Goal: Task Accomplishment & Management: Manage account settings

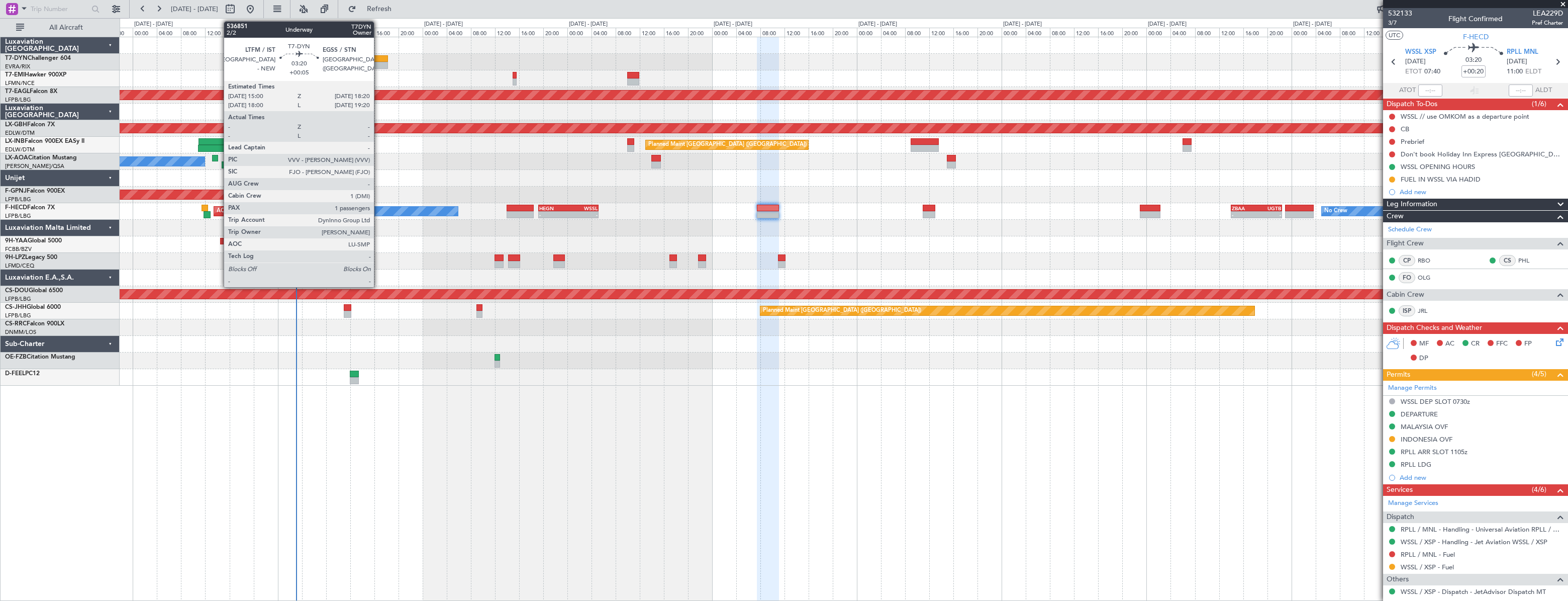
click at [378, 60] on div at bounding box center [378, 59] width 20 height 7
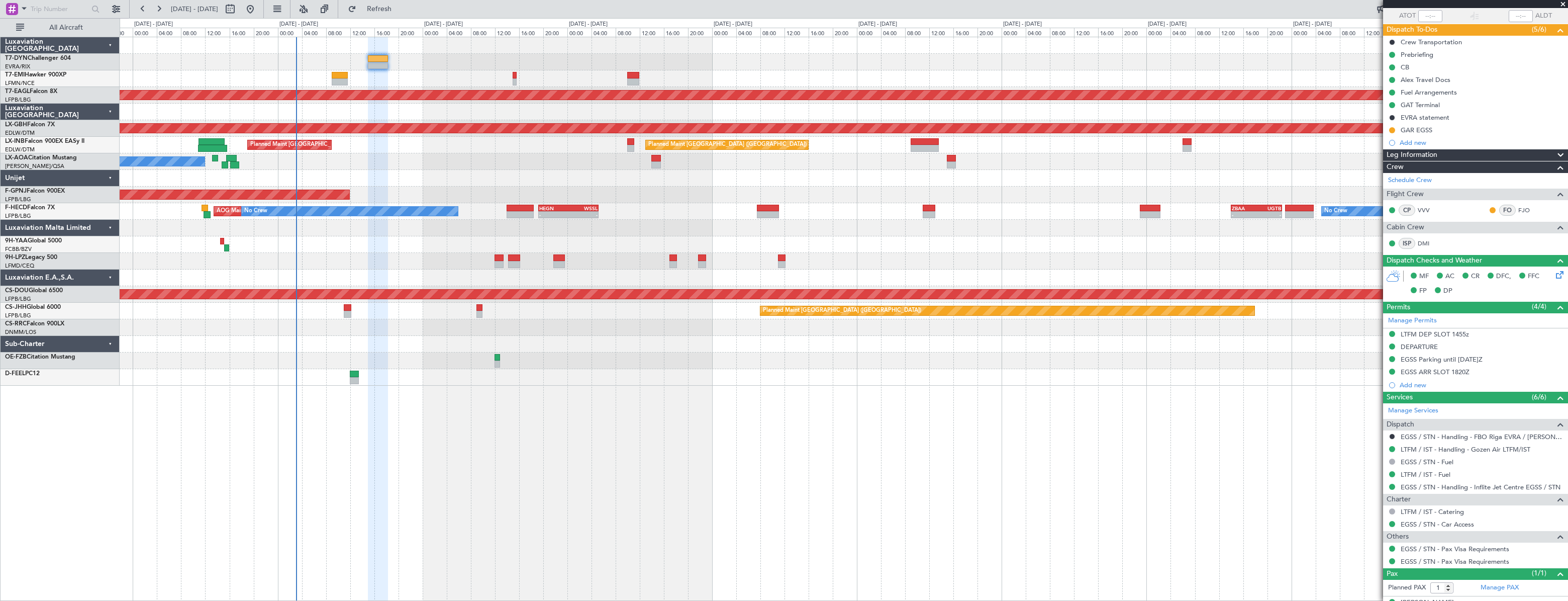
scroll to position [91, 0]
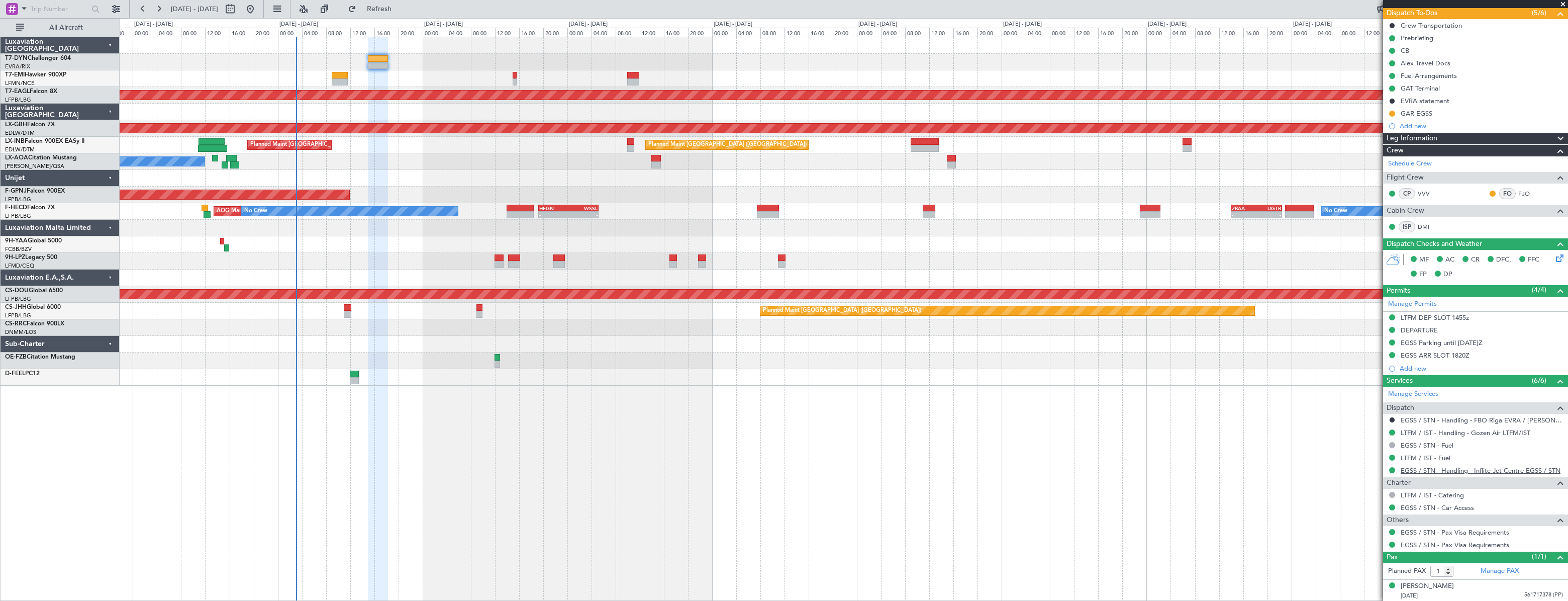
click at [1433, 472] on link "EGSS / STN - Handling - Inflite Jet Centre EGSS / STN" at bounding box center [1480, 470] width 160 height 9
click at [1390, 115] on div at bounding box center [1392, 113] width 8 height 8
click at [1464, 63] on div "Alex Travel Docs" at bounding box center [1475, 63] width 185 height 12
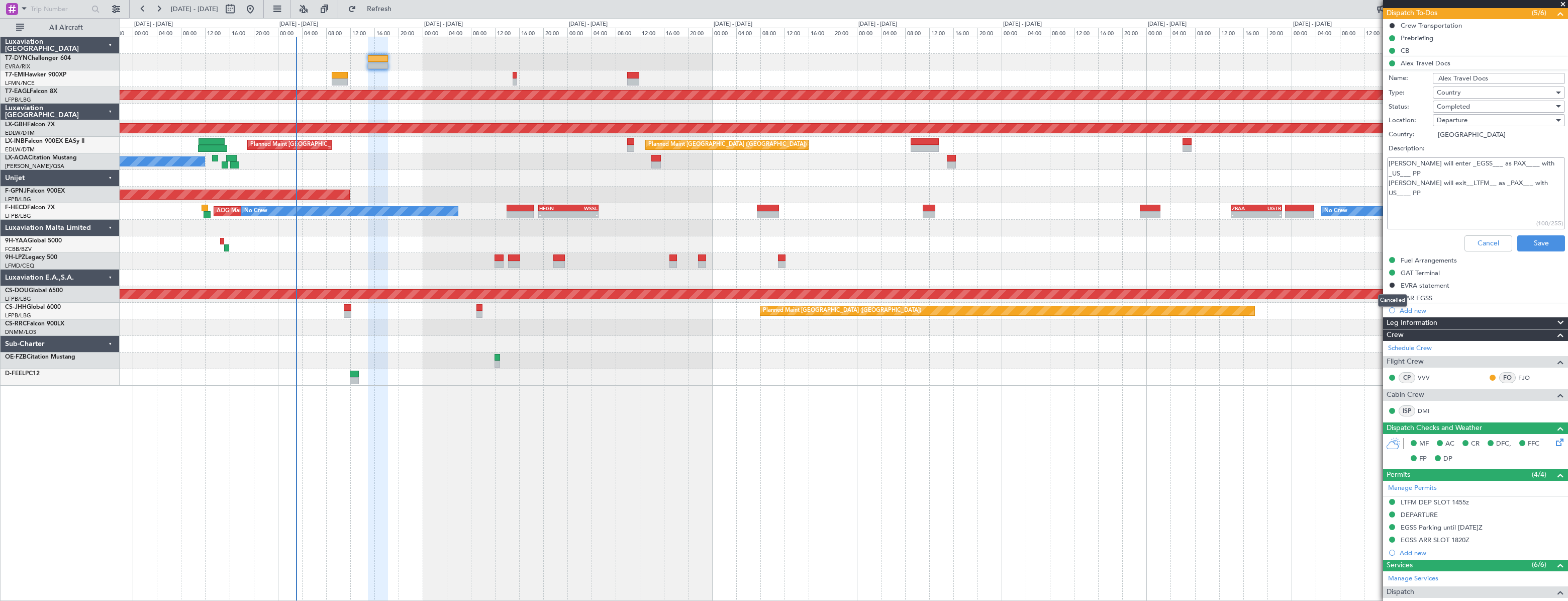
click at [1392, 297] on div "Cancelled" at bounding box center [1392, 300] width 29 height 12
drag, startPoint x: 1392, startPoint y: 297, endPoint x: 1392, endPoint y: 302, distance: 5.0
click at [1392, 303] on div "Cancelled" at bounding box center [1392, 300] width 29 height 12
click at [1354, 301] on div "Planned Maint London ([GEOGRAPHIC_DATA])" at bounding box center [843, 294] width 1448 height 17
click at [1391, 298] on button at bounding box center [1392, 298] width 6 height 6
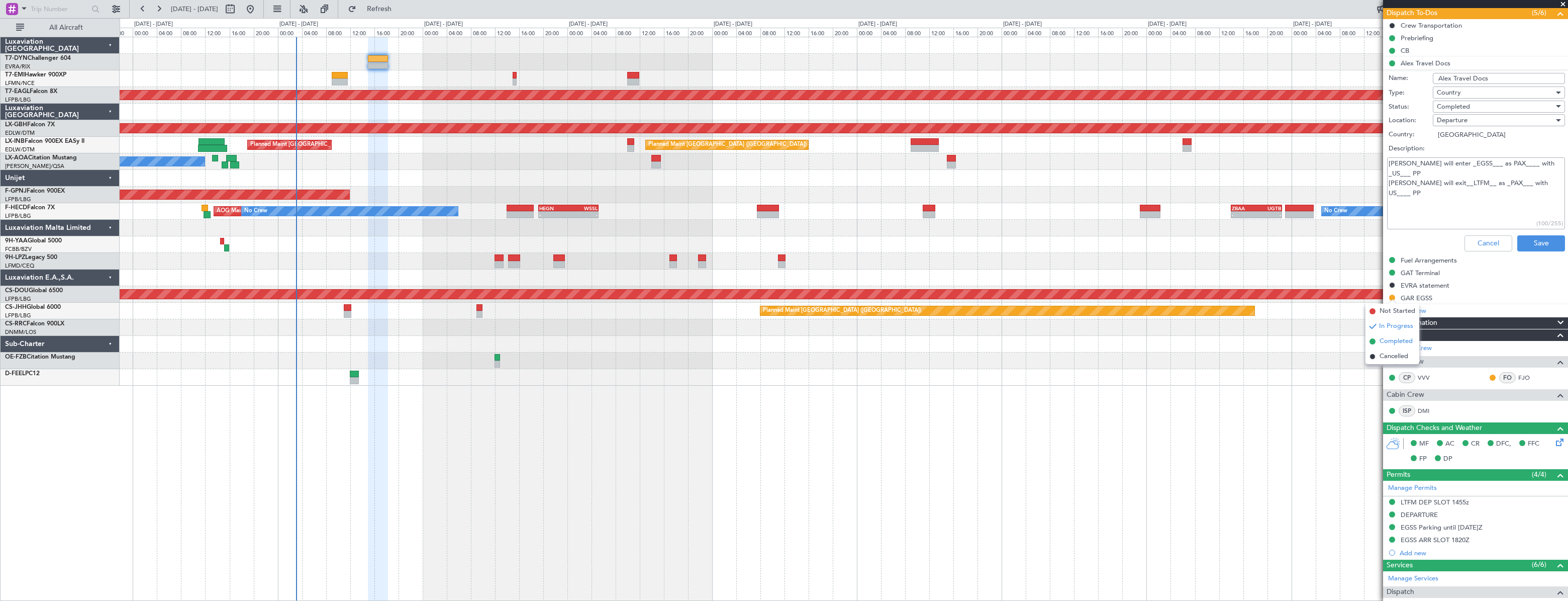
click at [1389, 338] on span "Completed" at bounding box center [1395, 341] width 33 height 10
click at [1446, 295] on div "GAR EGSS" at bounding box center [1475, 298] width 185 height 12
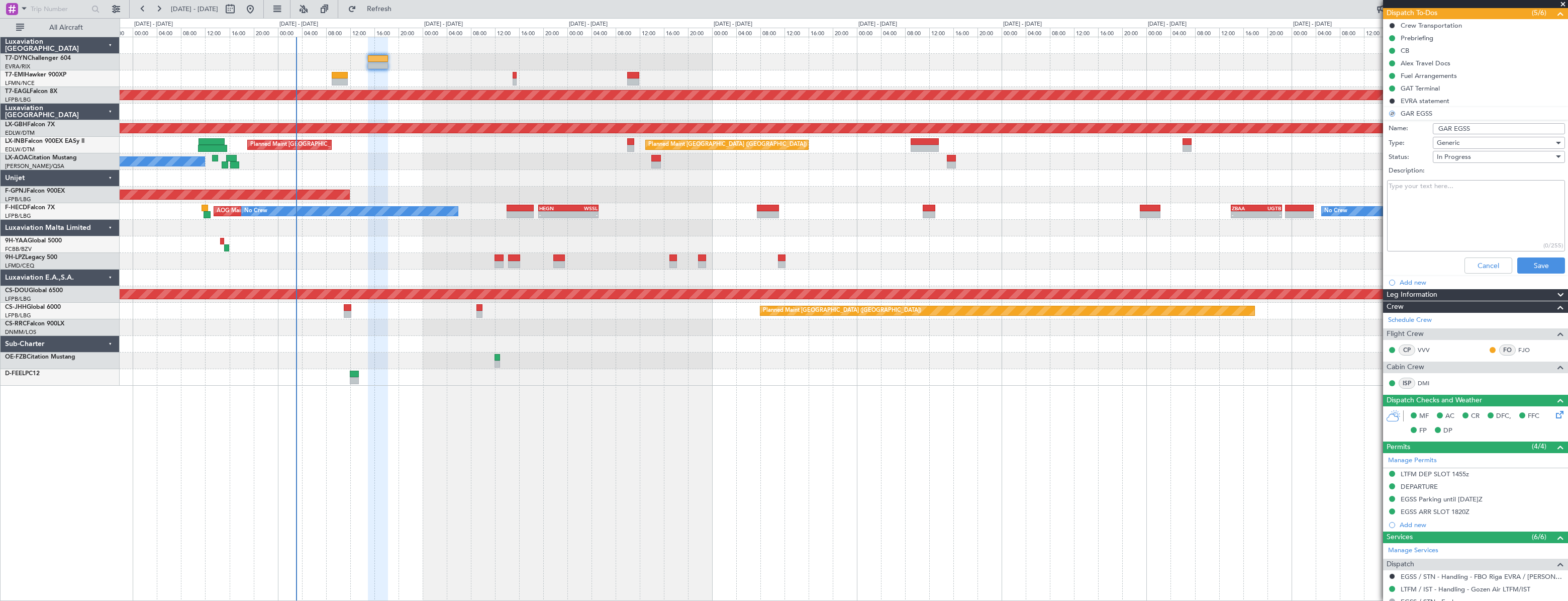
click at [1437, 221] on textarea "Description:" at bounding box center [1476, 216] width 178 height 72
click at [1532, 266] on button "Save" at bounding box center [1540, 265] width 47 height 16
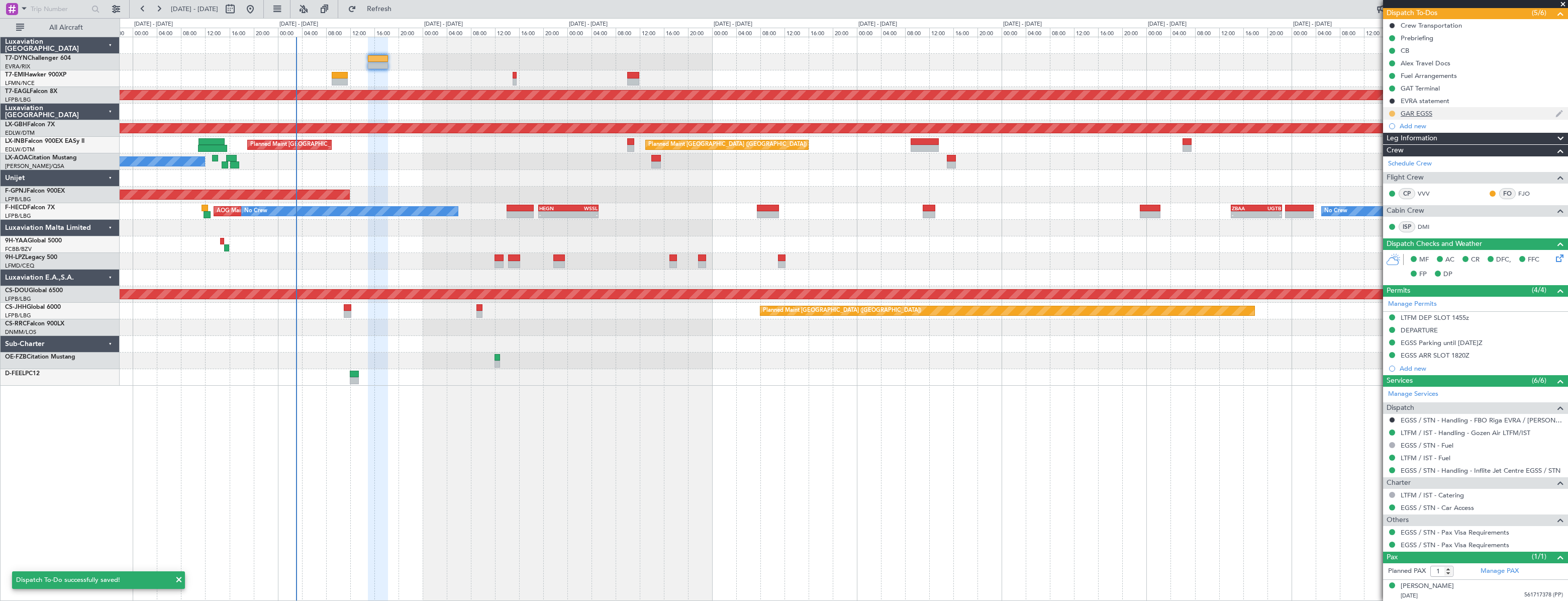
click at [1392, 111] on button at bounding box center [1392, 114] width 6 height 6
click at [1378, 161] on li "Completed" at bounding box center [1392, 157] width 54 height 15
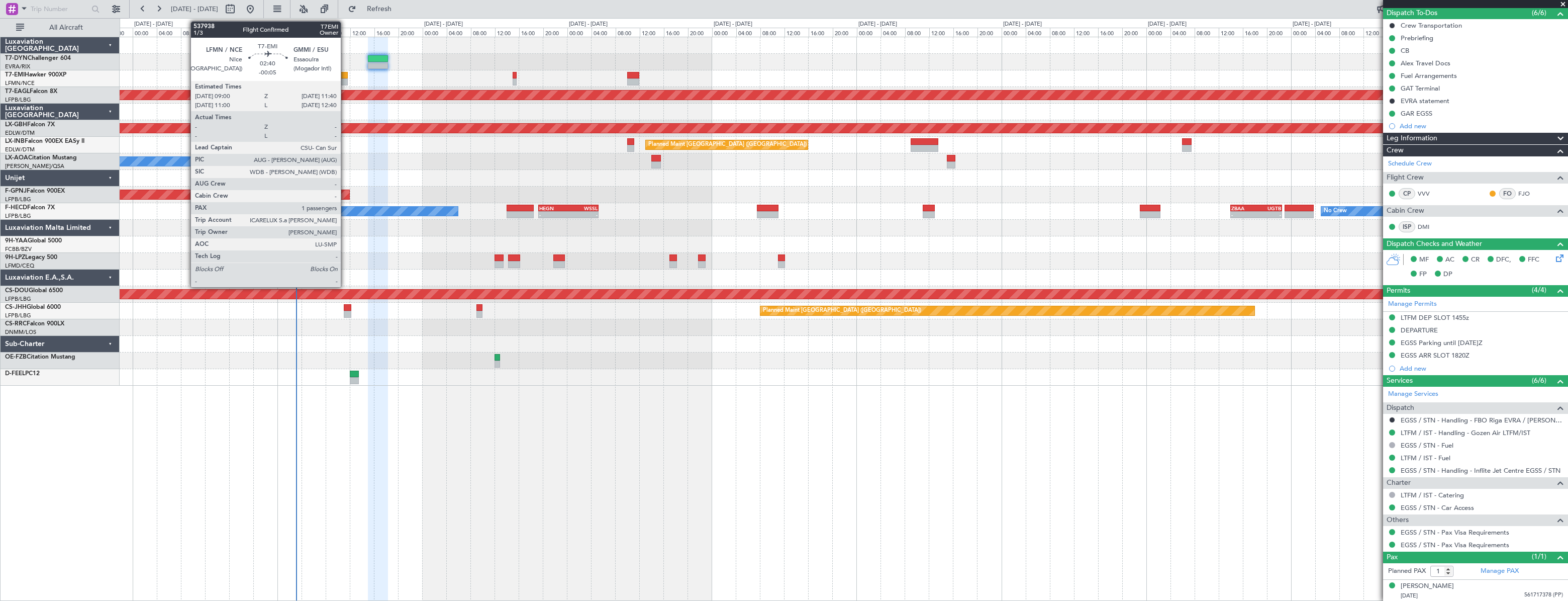
click at [346, 75] on div at bounding box center [340, 76] width 17 height 7
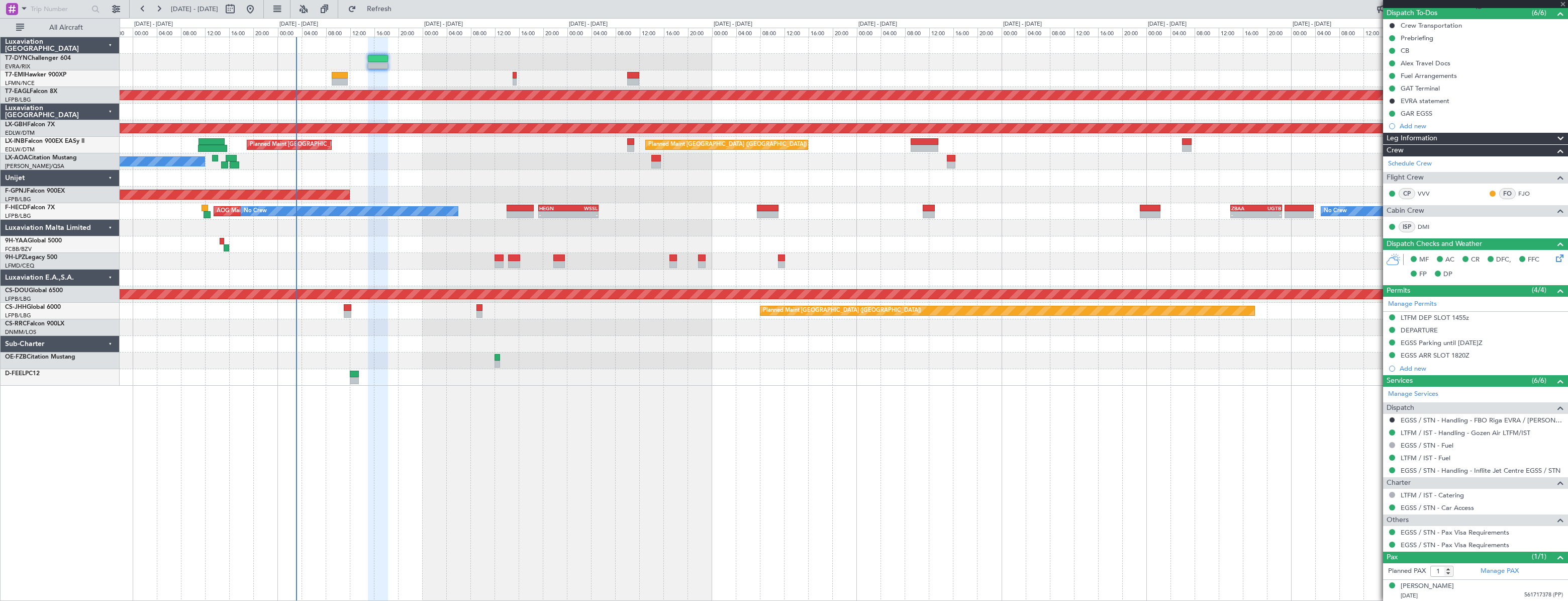
type input "-00:05"
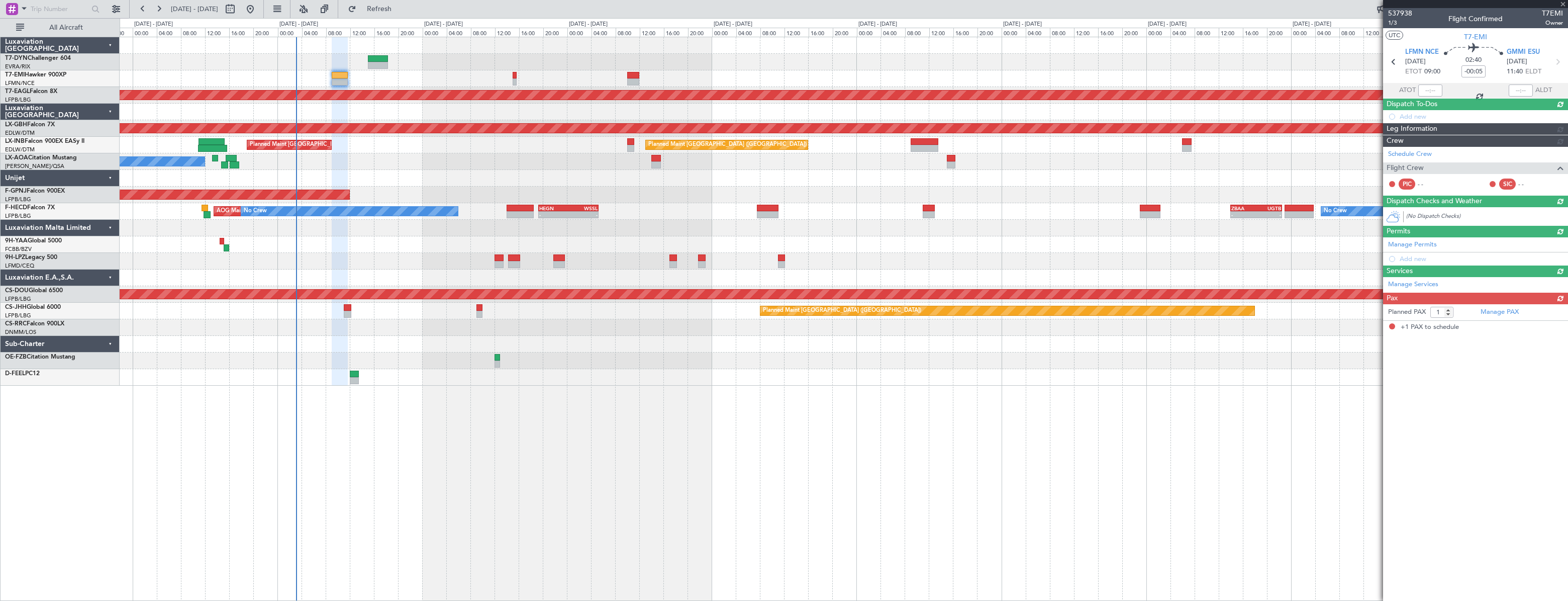
scroll to position [0, 0]
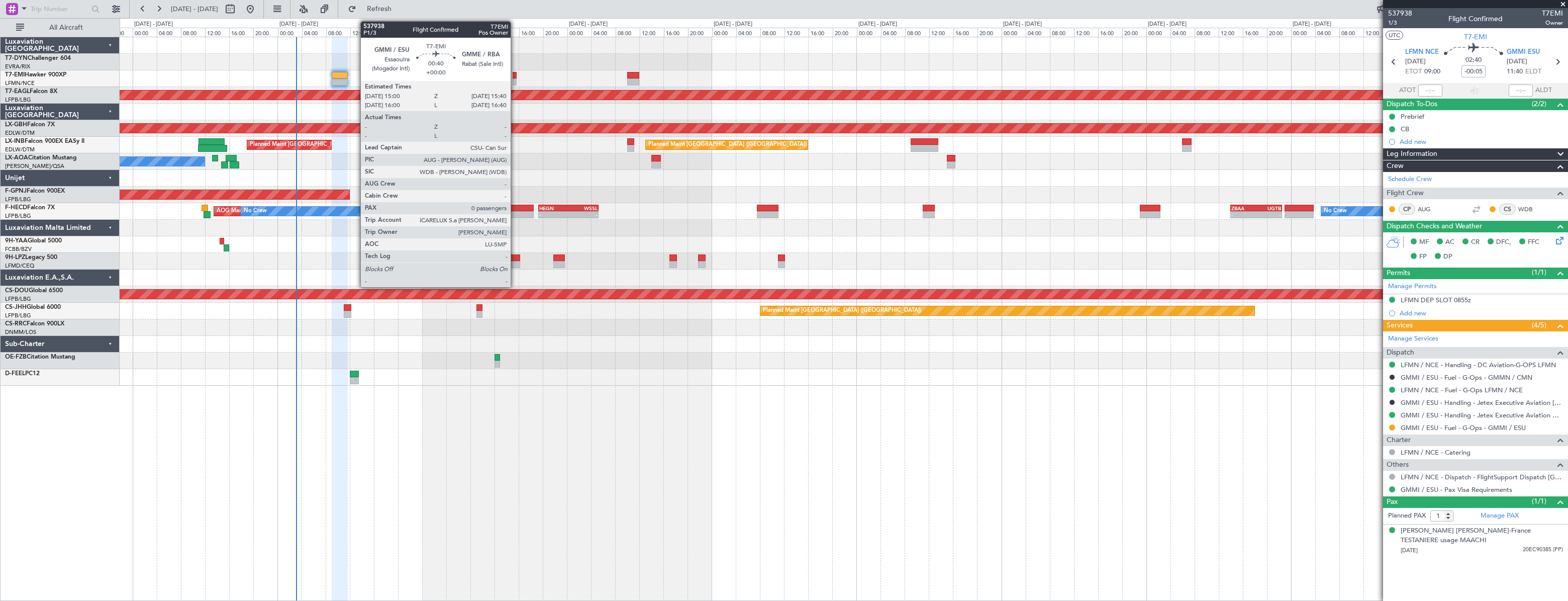
click at [515, 74] on div at bounding box center [515, 76] width 4 height 7
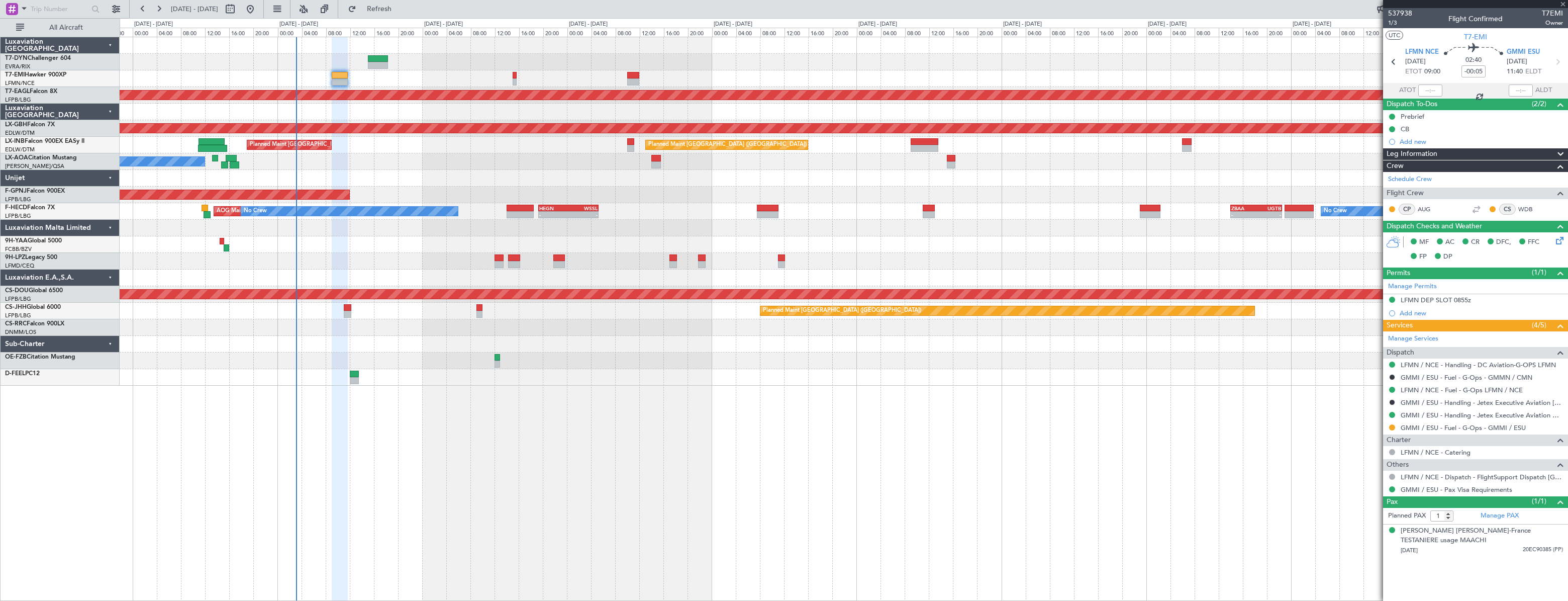
type input "0"
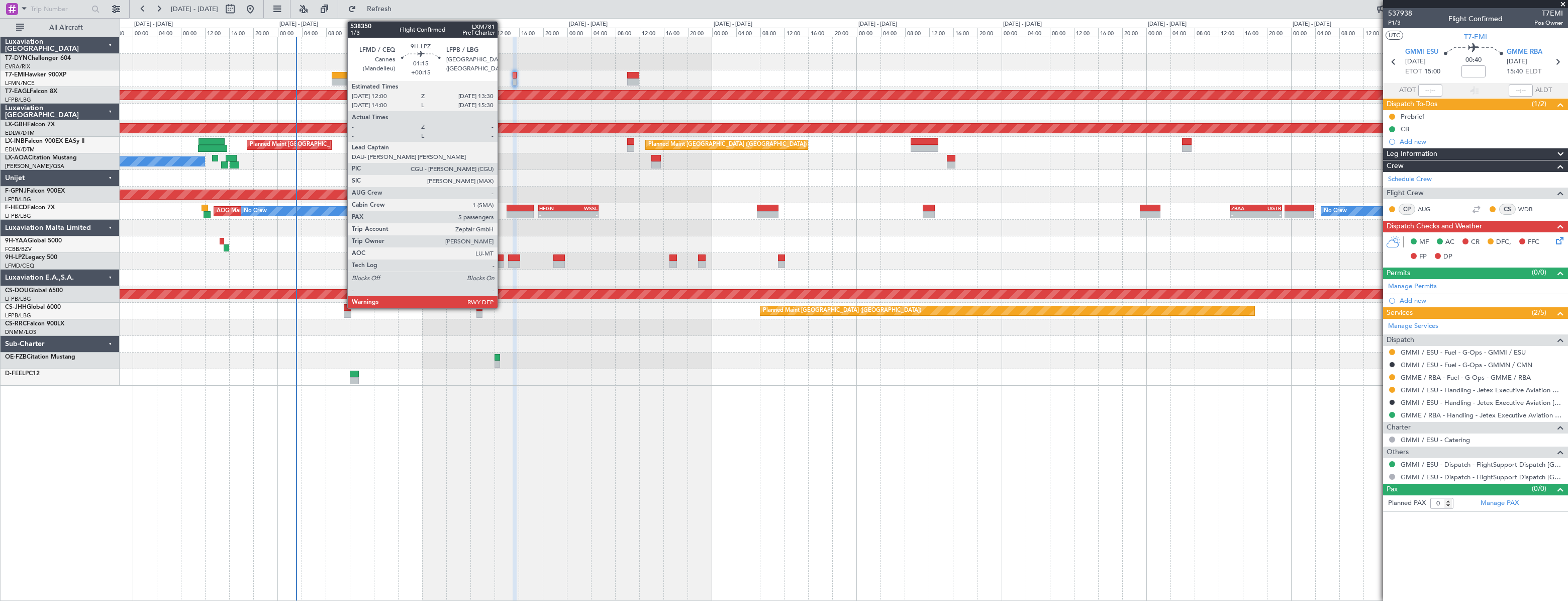
click at [502, 256] on div at bounding box center [499, 258] width 9 height 7
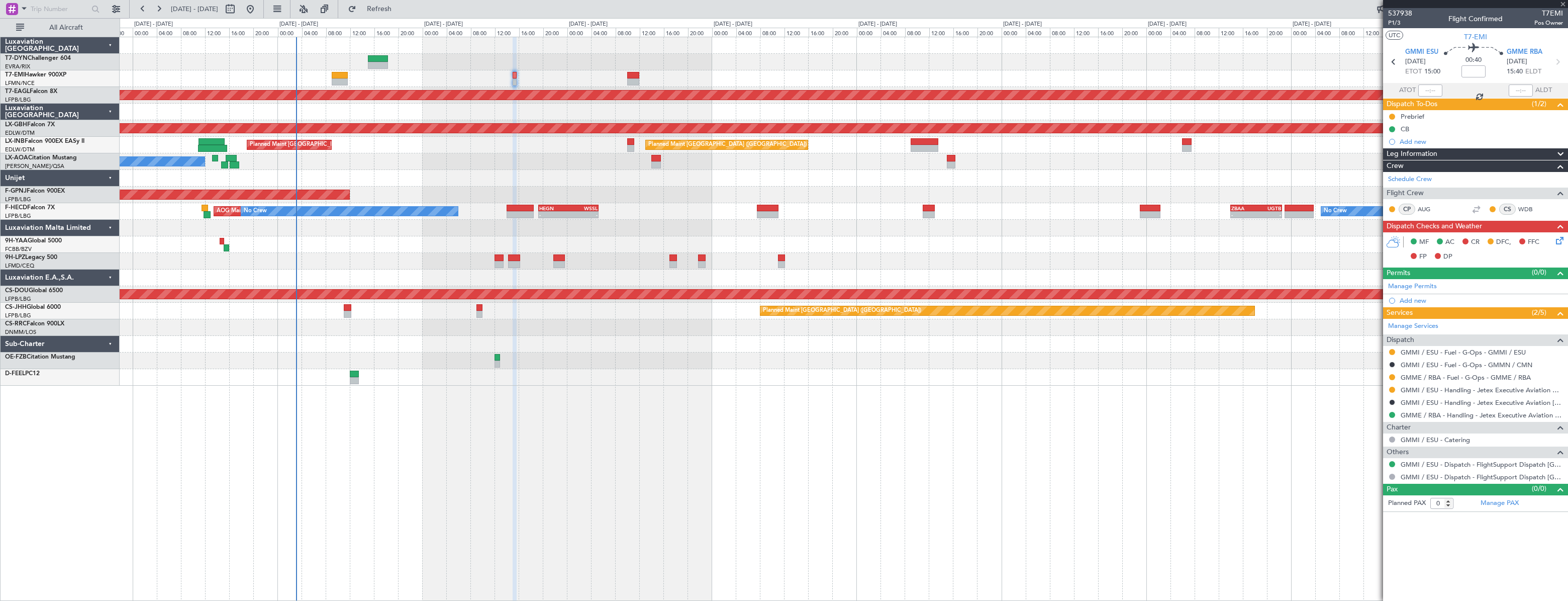
type input "+00:15"
type input "5"
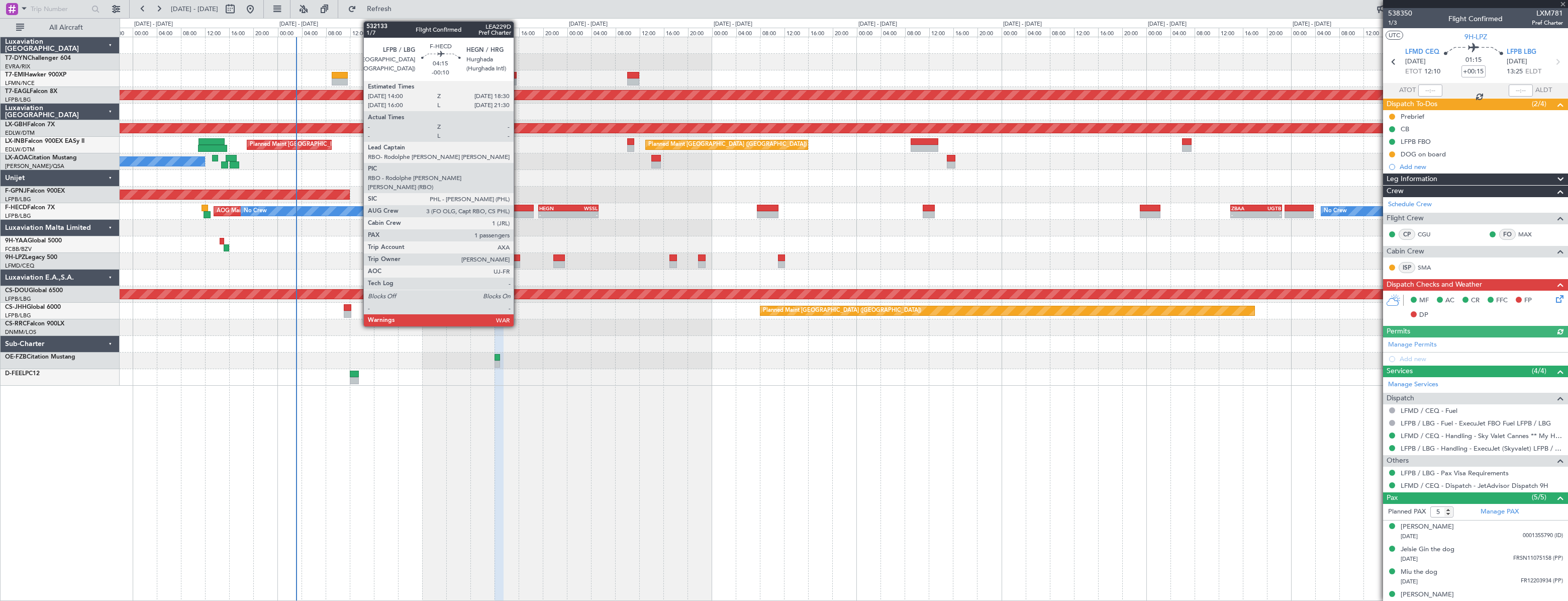
click at [518, 206] on div at bounding box center [520, 209] width 28 height 7
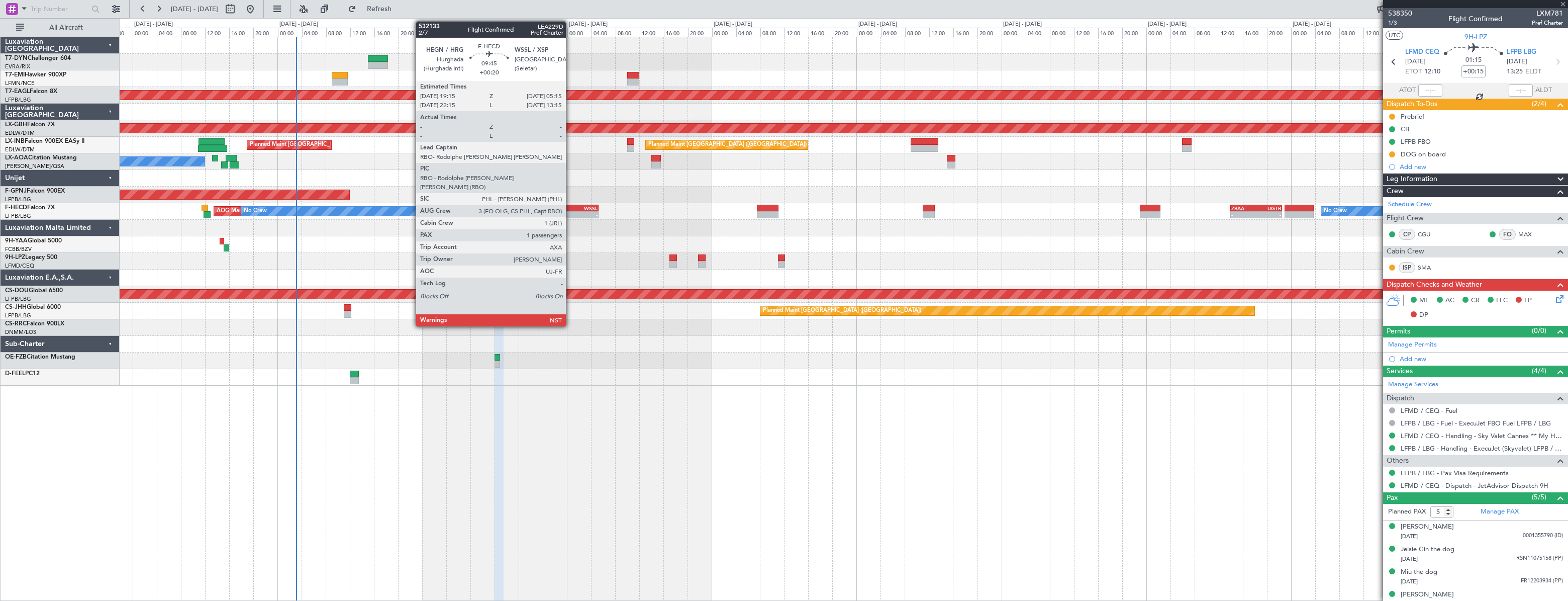
type input "-00:10"
type input "1"
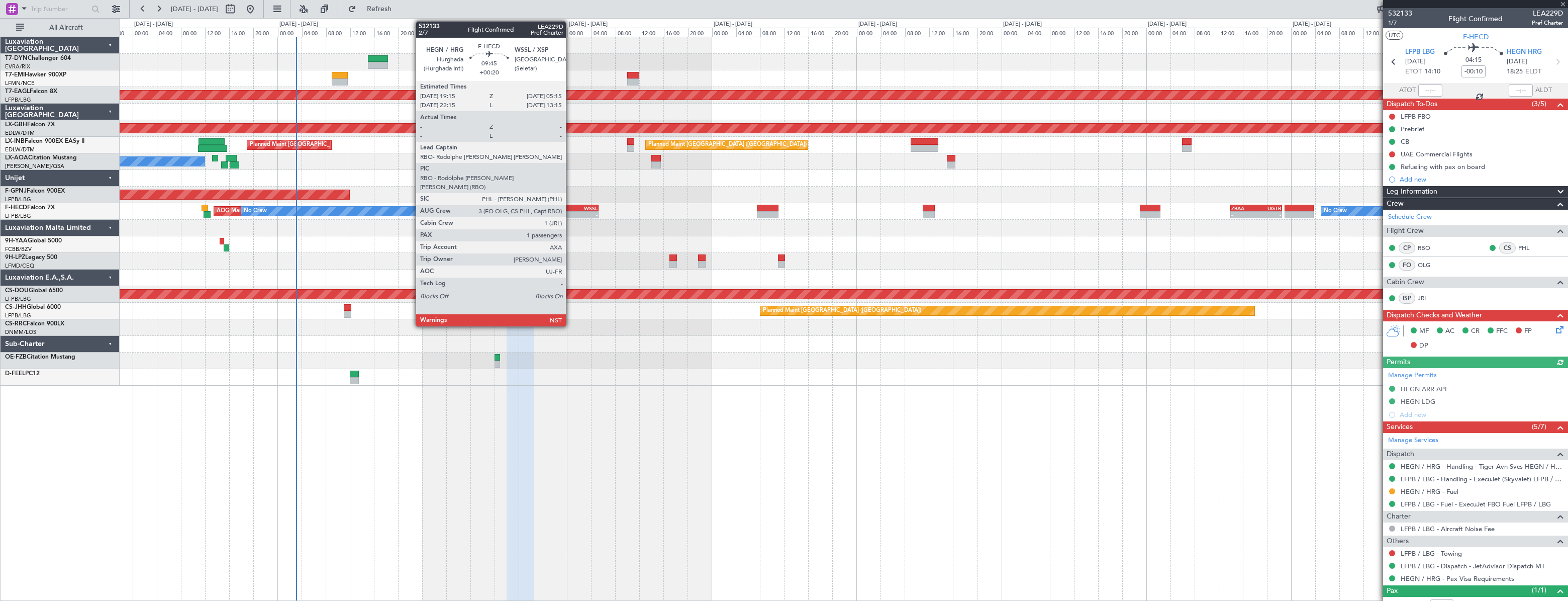
click at [570, 205] on div "HEGN 19:15 Z WSSL 05:15 Z" at bounding box center [568, 209] width 61 height 7
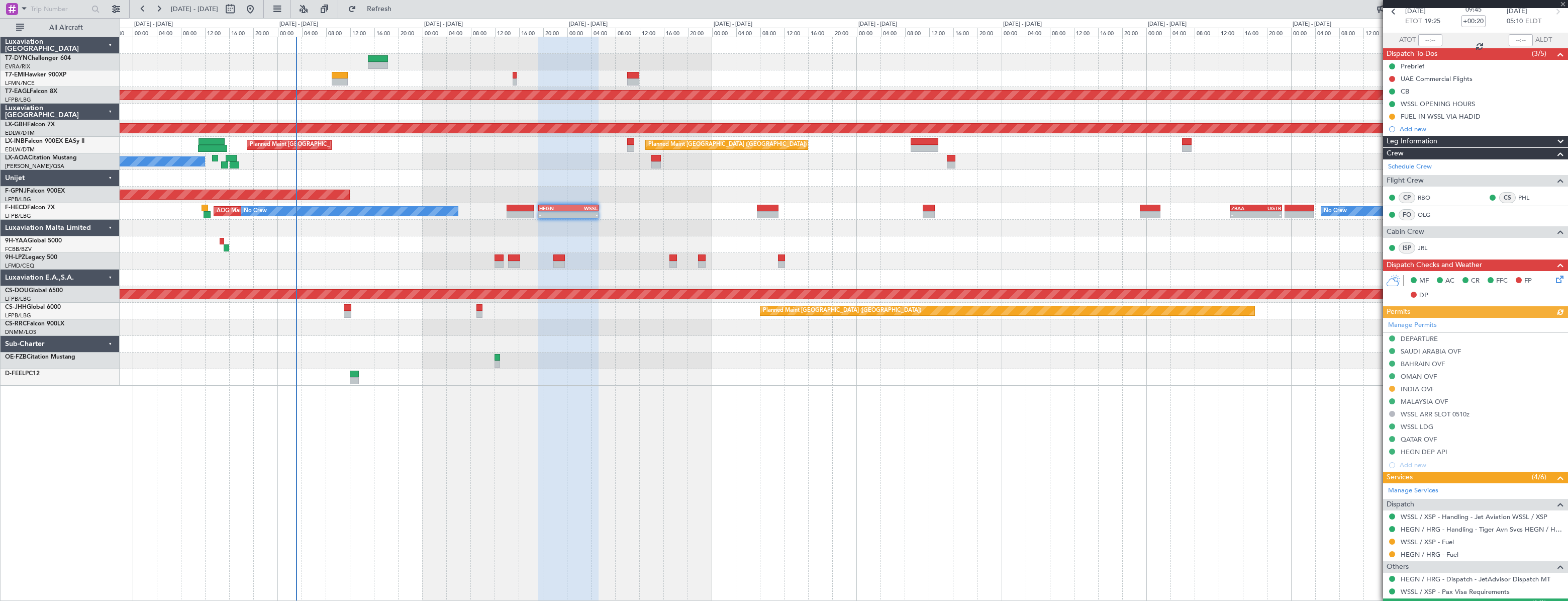
scroll to position [97, 0]
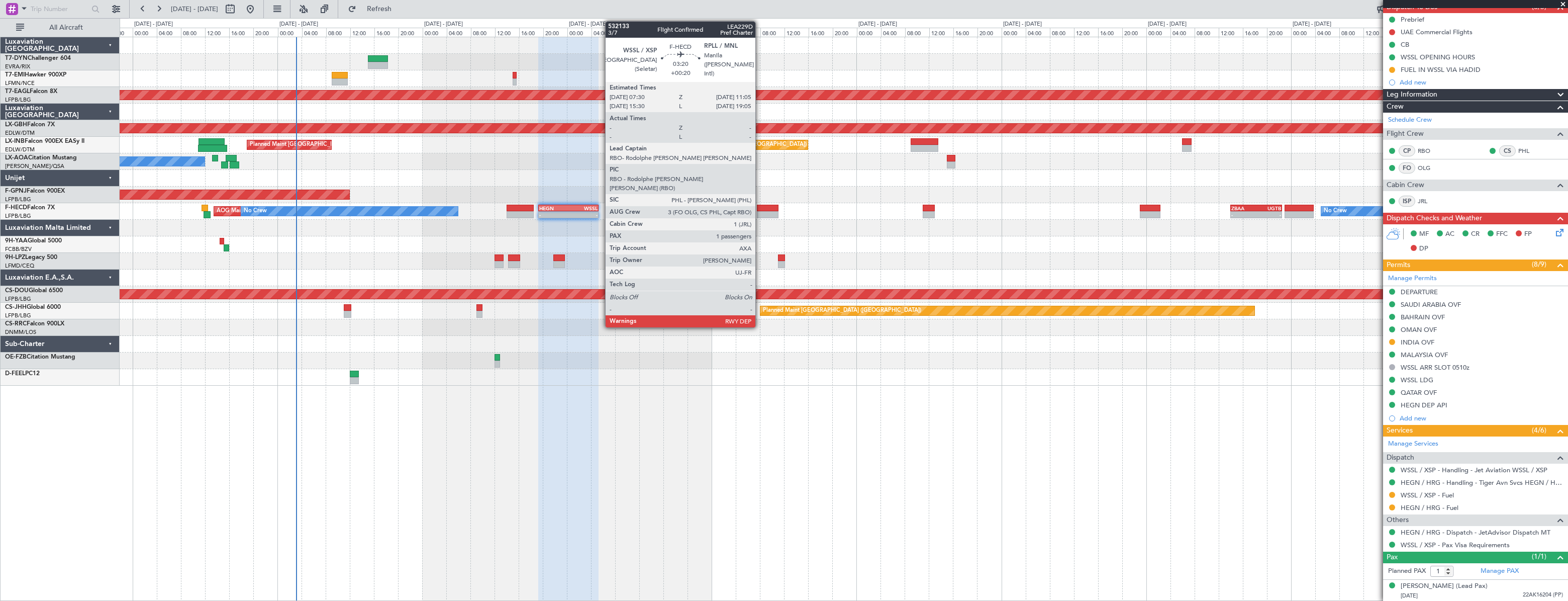
click at [760, 209] on div at bounding box center [768, 209] width 22 height 7
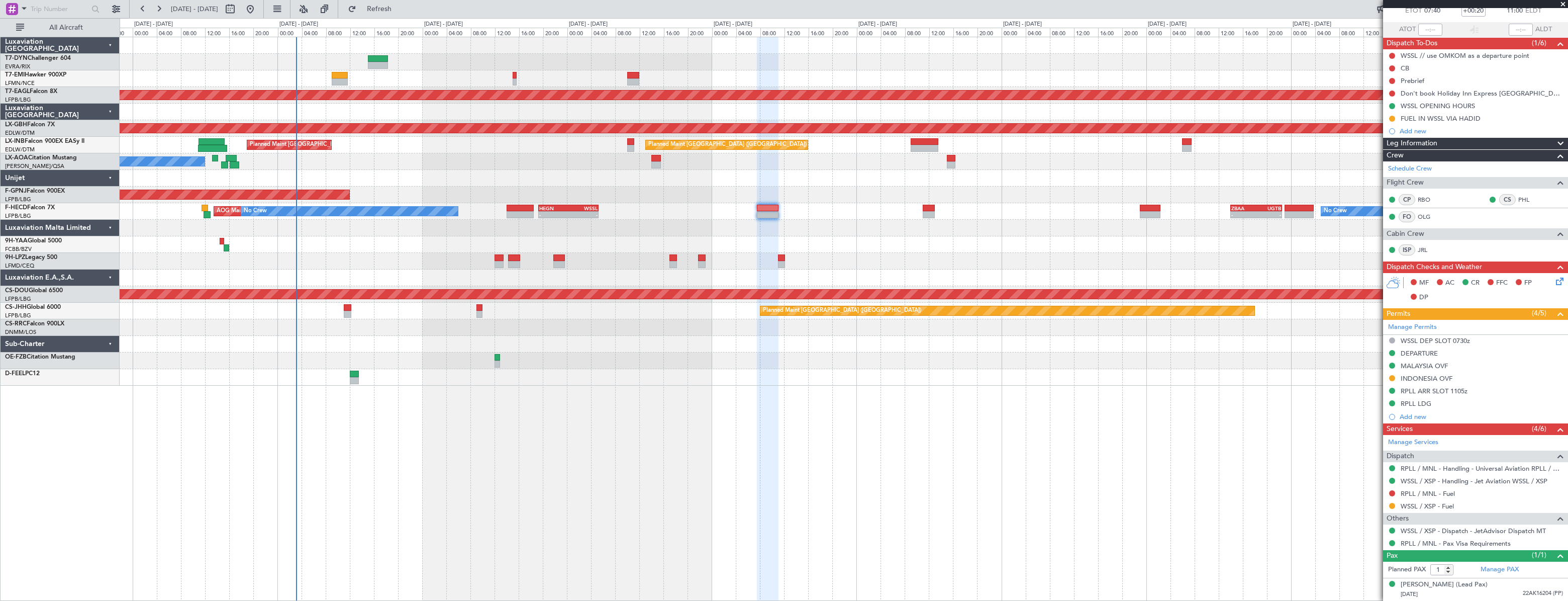
scroll to position [0, 0]
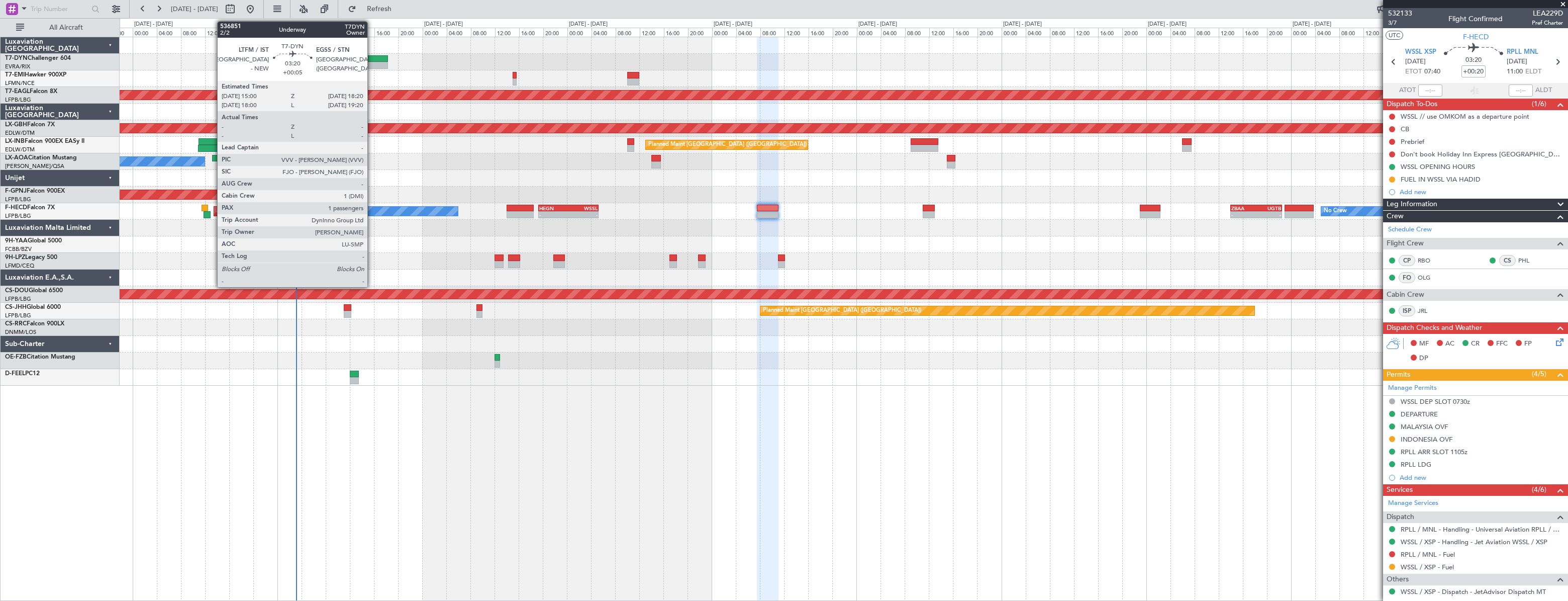
click at [372, 59] on div at bounding box center [378, 59] width 20 height 7
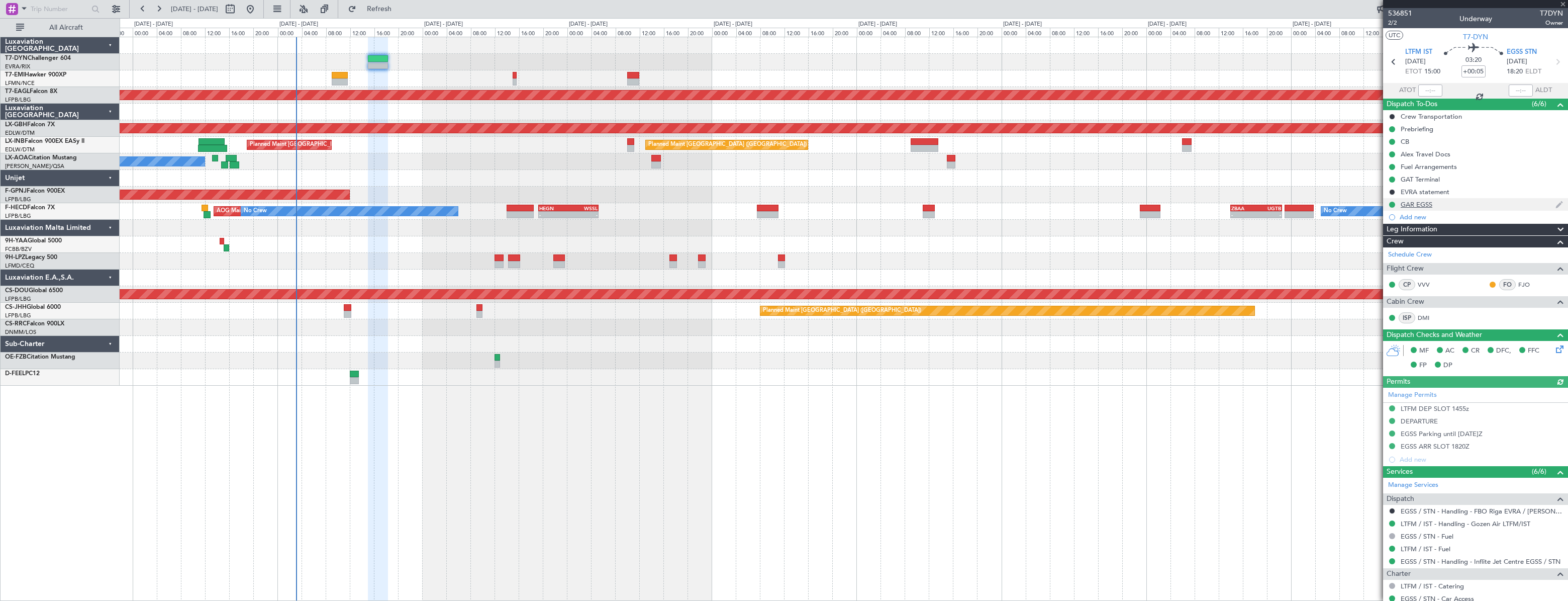
click at [1412, 203] on div "GAR EGSS" at bounding box center [1416, 204] width 31 height 9
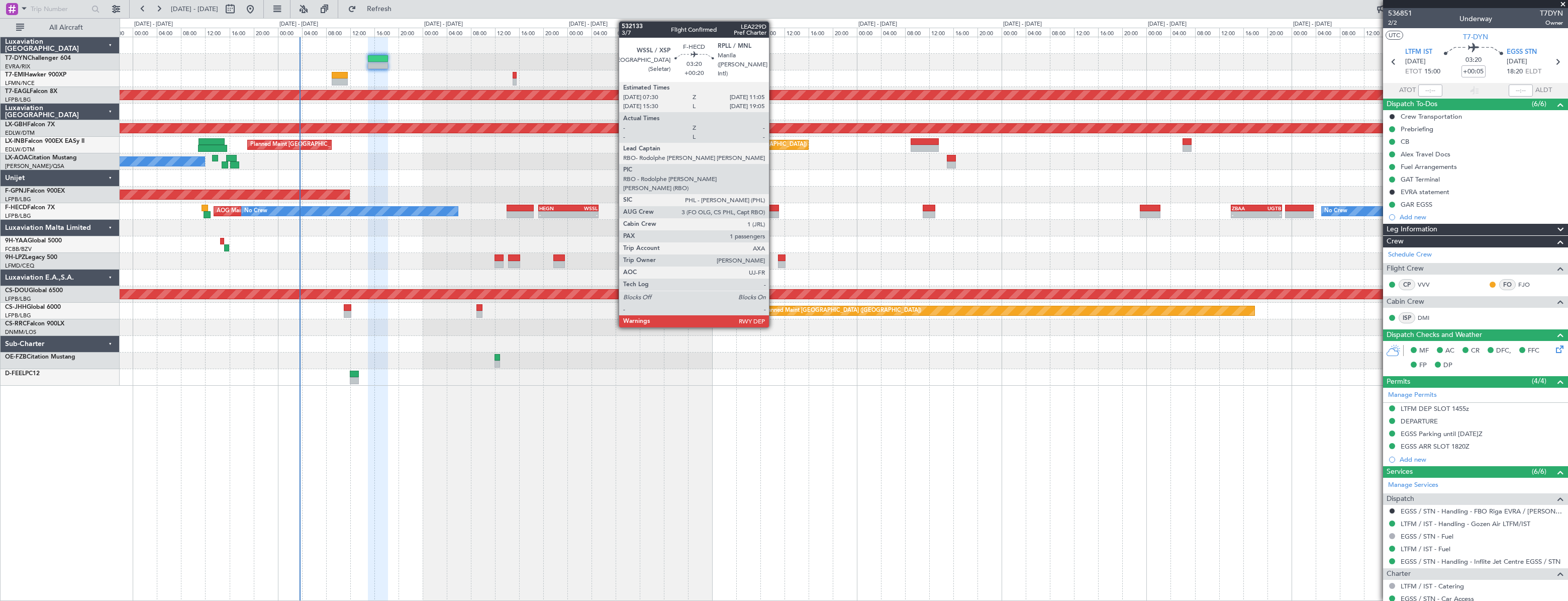
click at [773, 209] on div at bounding box center [768, 209] width 22 height 7
type input "+00:20"
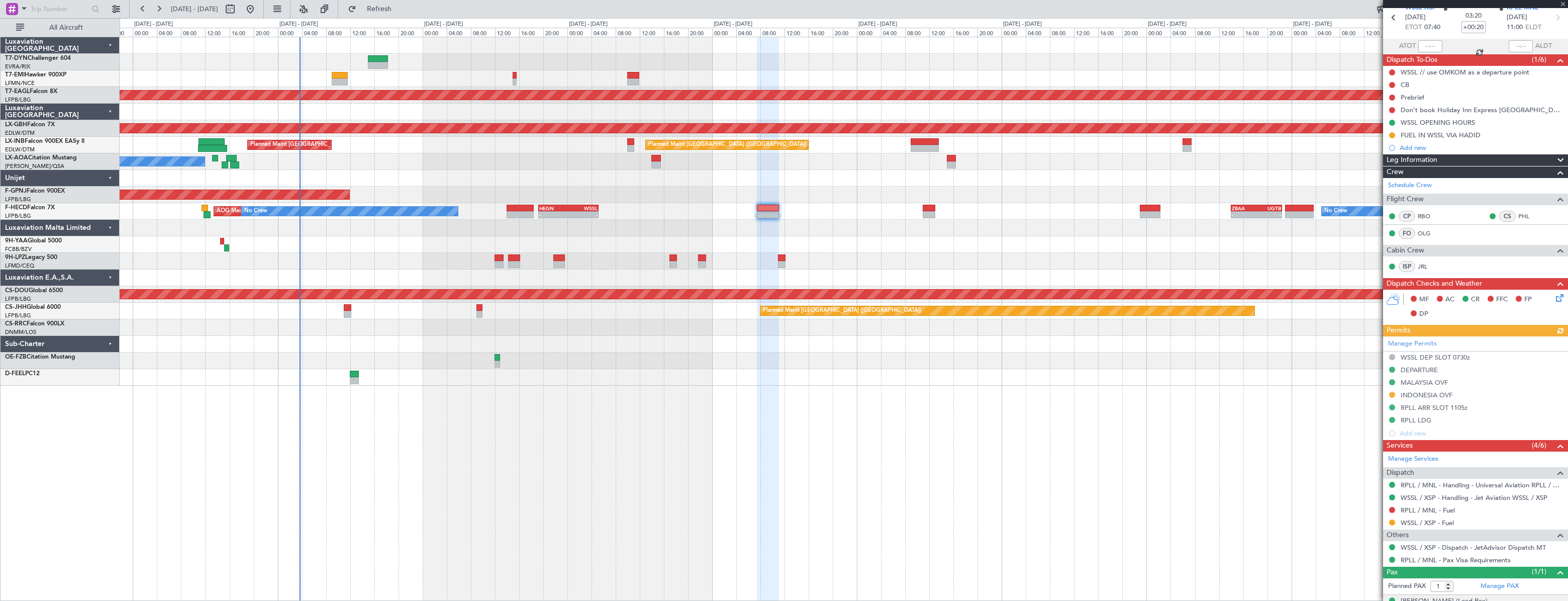
scroll to position [60, 0]
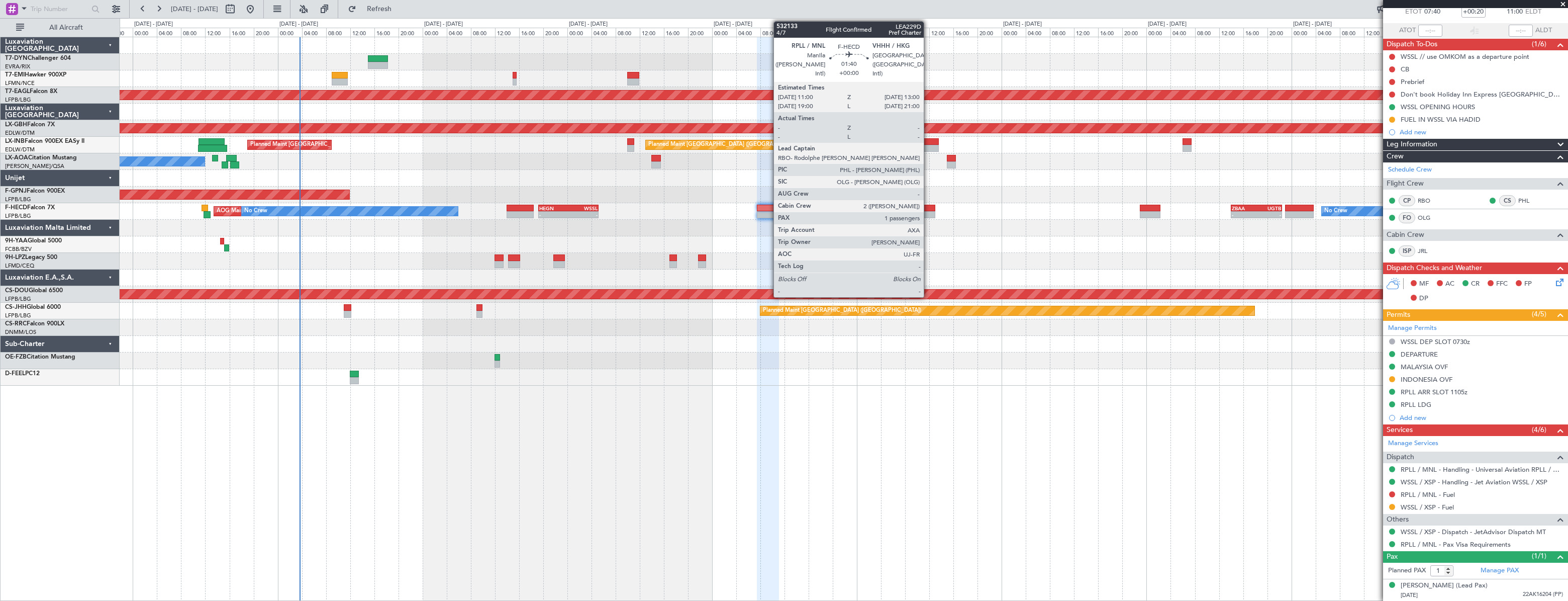
click at [928, 205] on div at bounding box center [929, 209] width 12 height 7
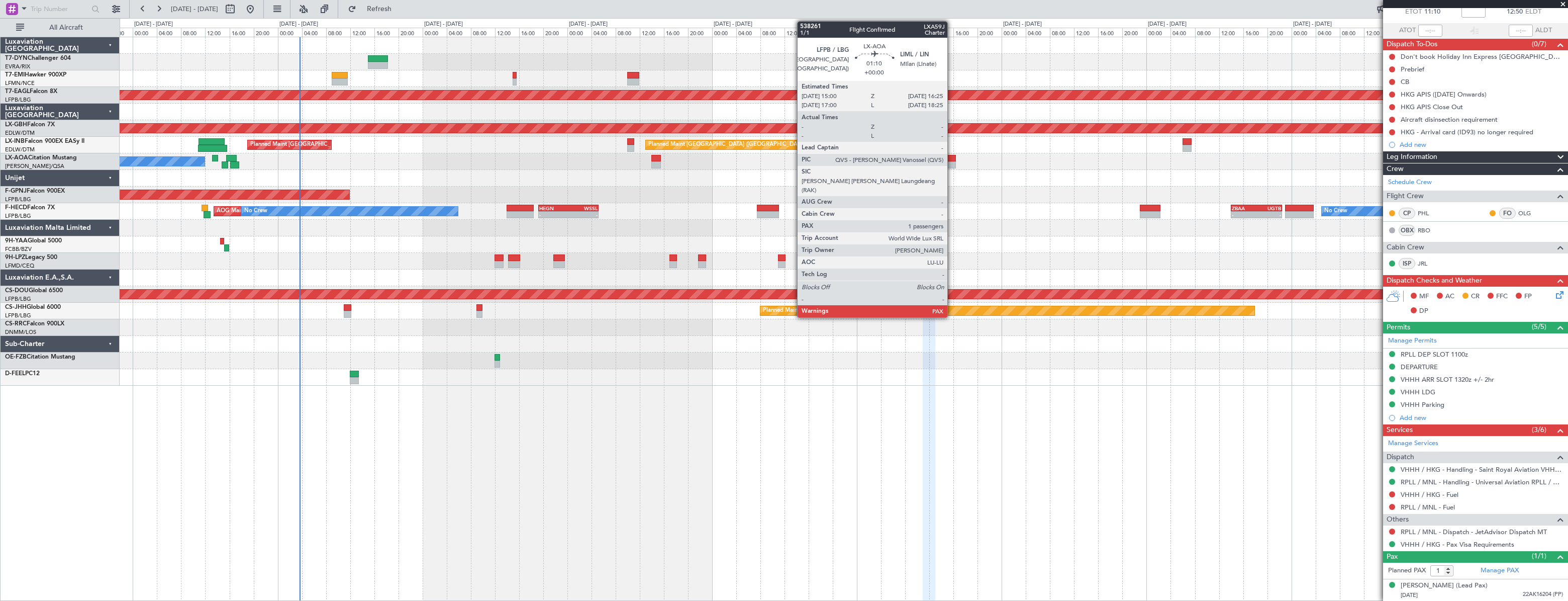
click at [952, 163] on div at bounding box center [951, 165] width 9 height 7
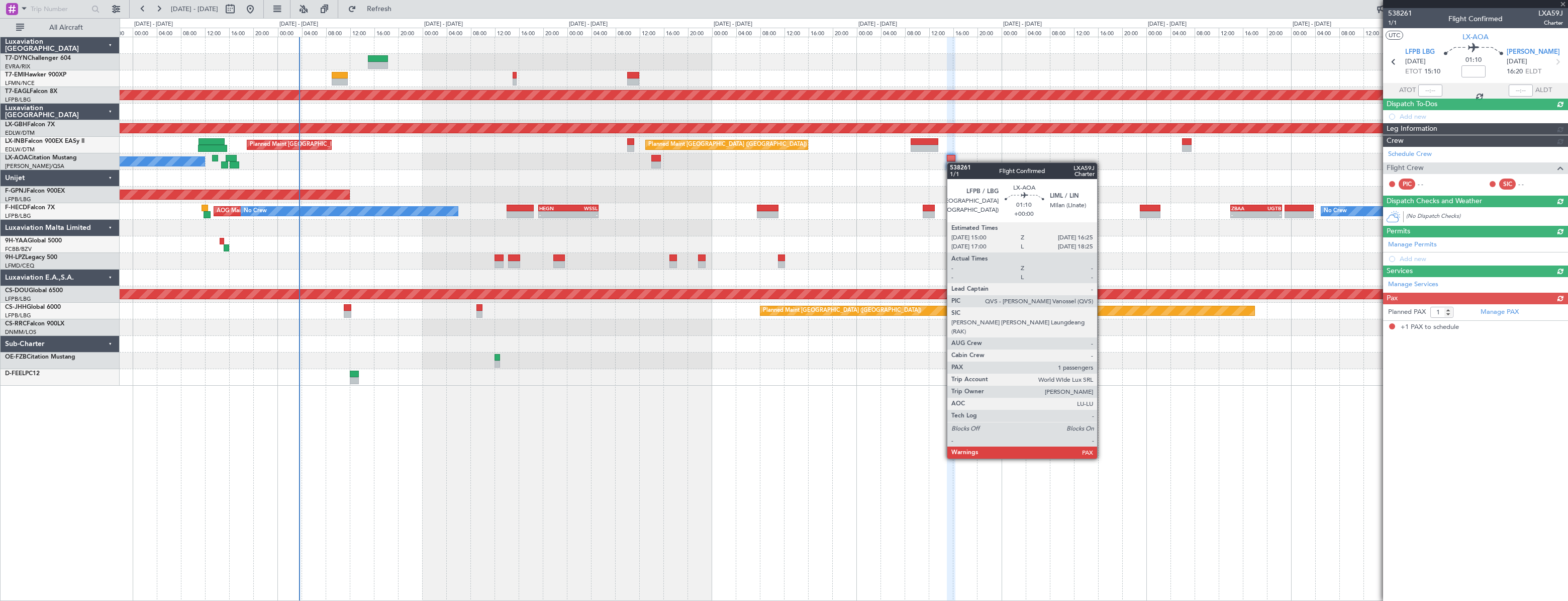
scroll to position [0, 0]
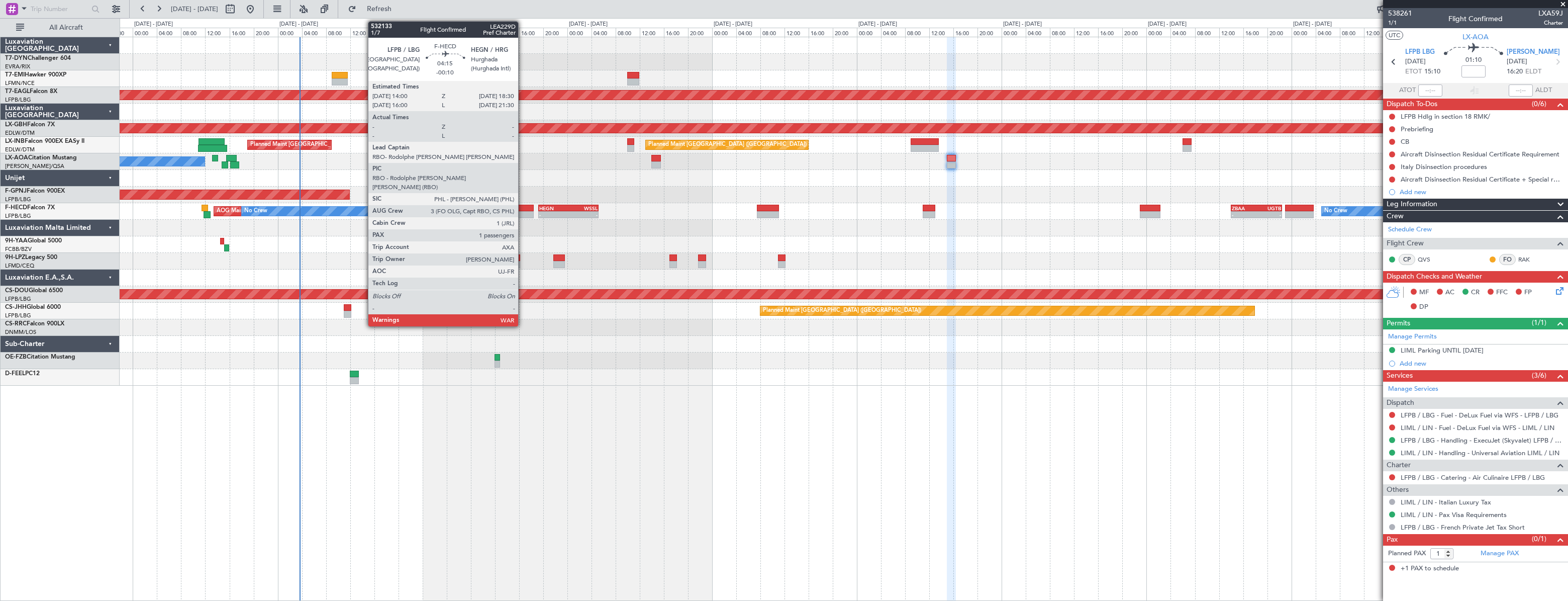
click at [523, 208] on div at bounding box center [520, 209] width 28 height 7
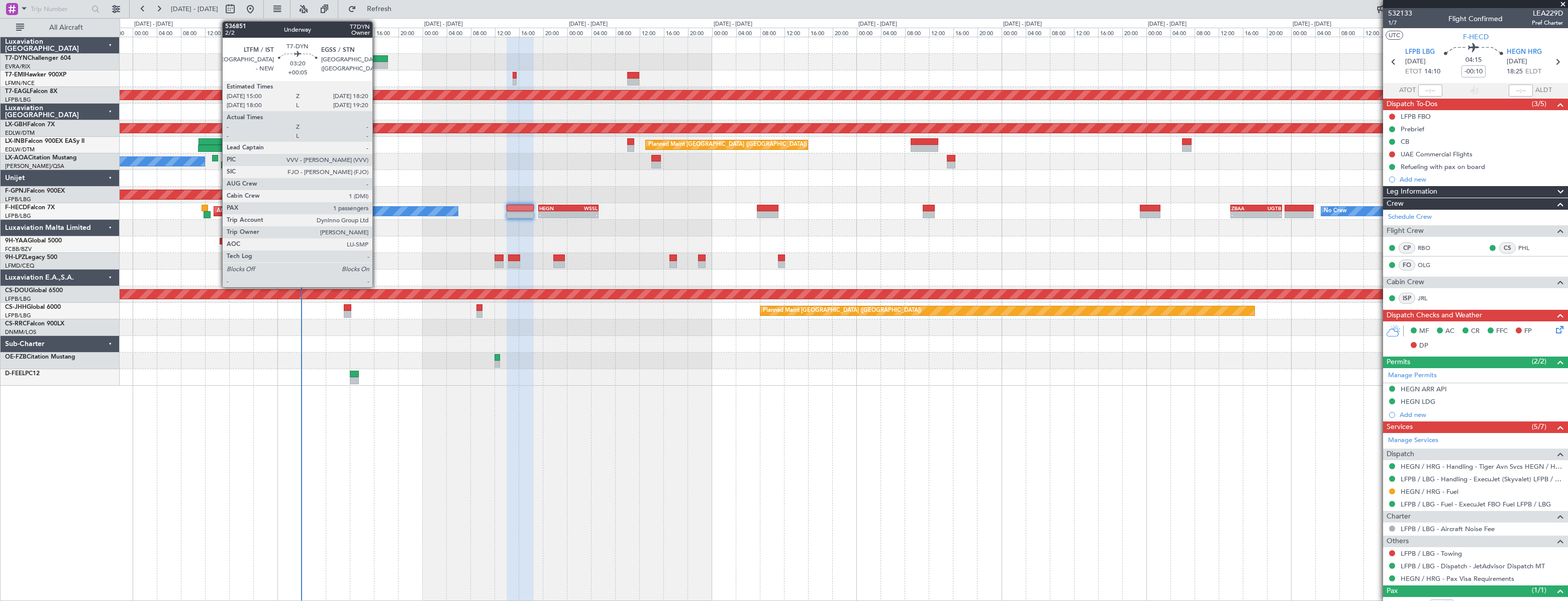
click at [377, 59] on div at bounding box center [378, 59] width 20 height 7
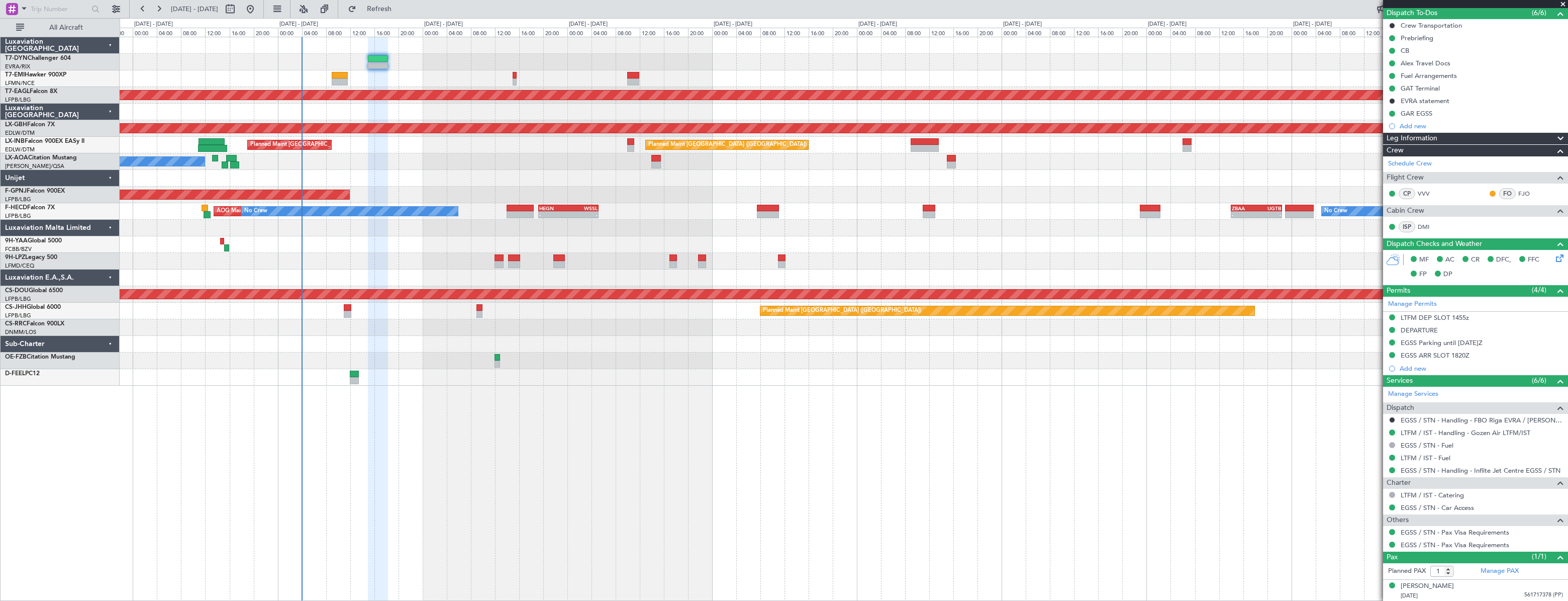
scroll to position [45, 0]
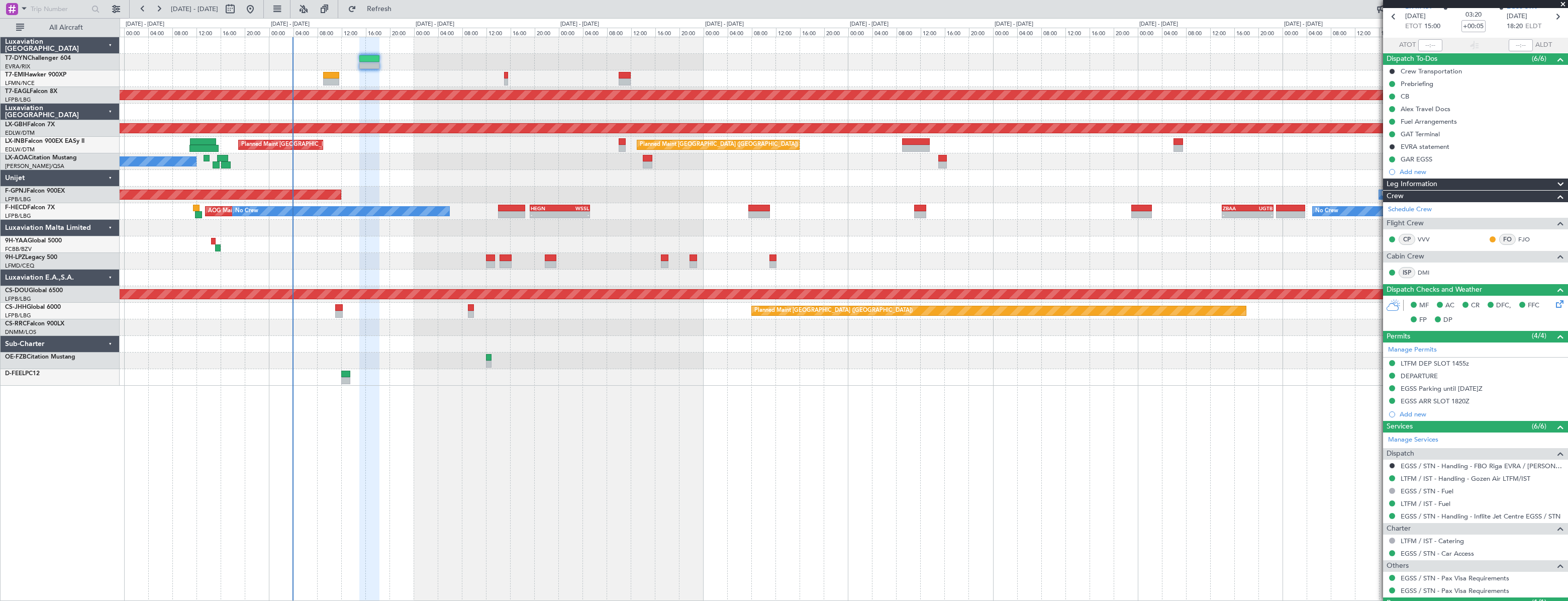
click at [480, 66] on div at bounding box center [843, 62] width 1447 height 17
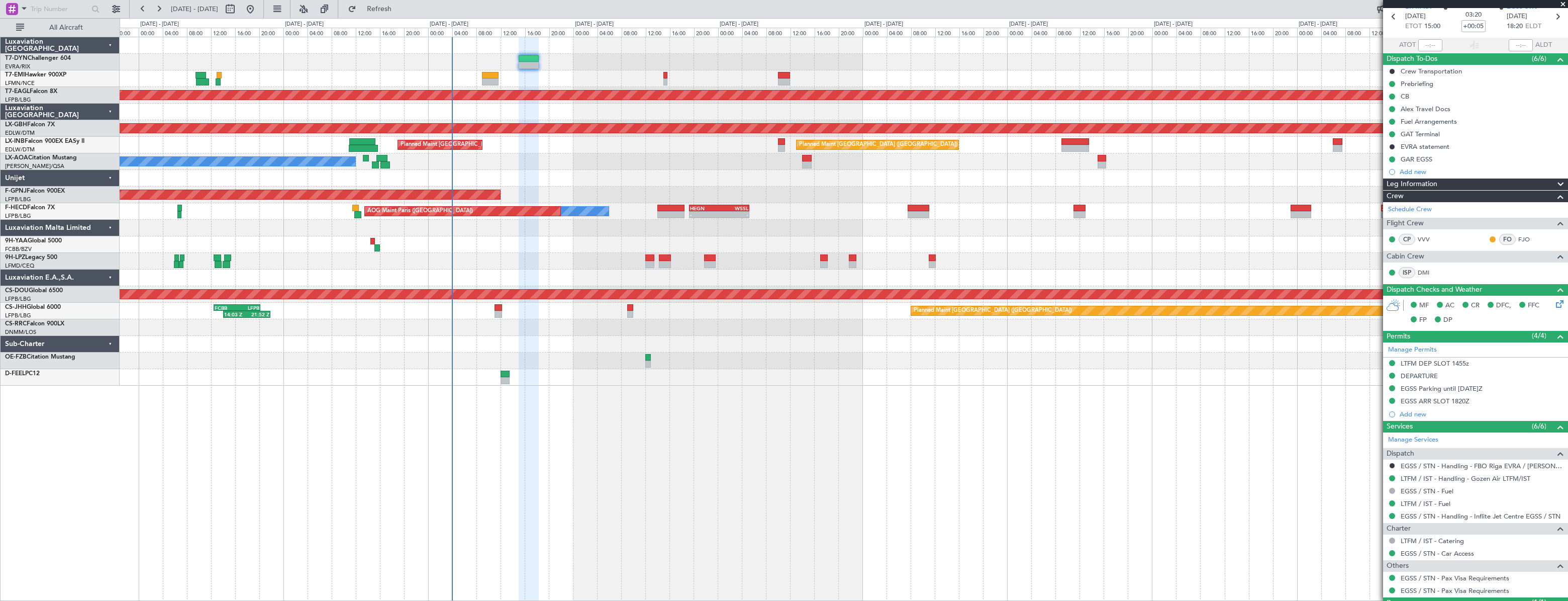
click at [838, 71] on div "No Crew" at bounding box center [843, 79] width 1447 height 17
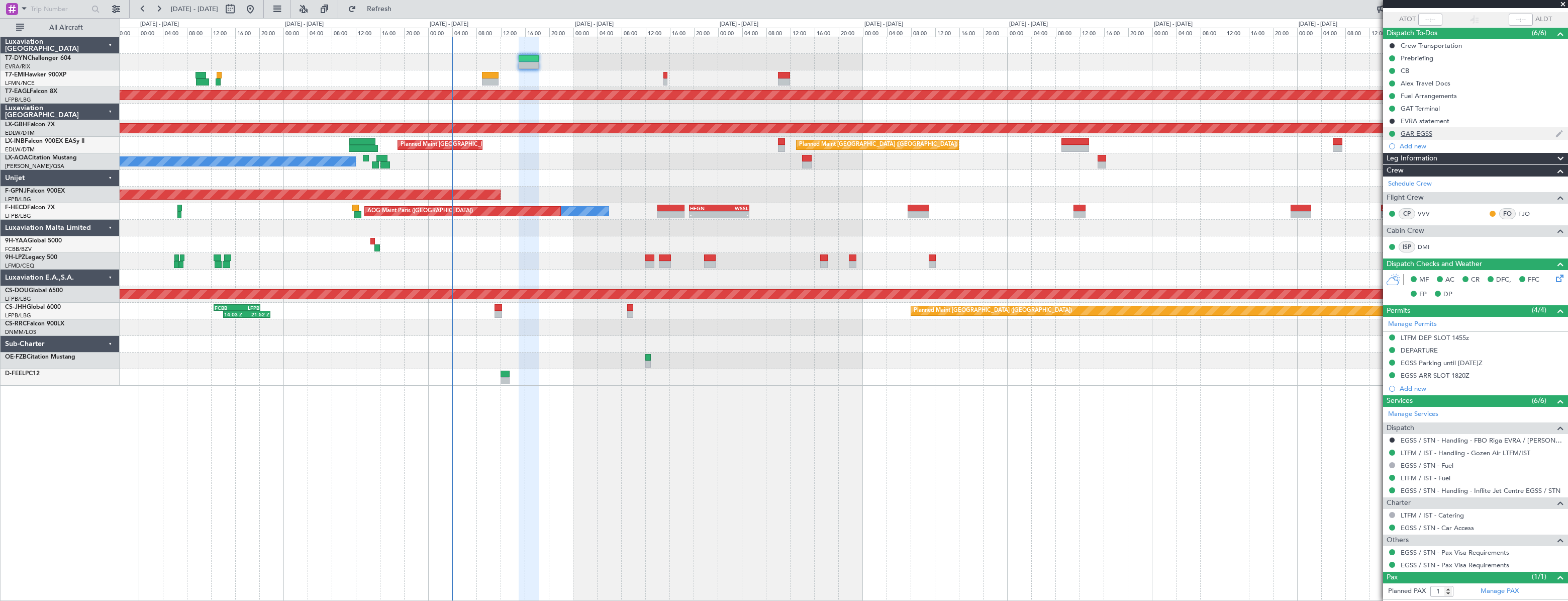
scroll to position [91, 0]
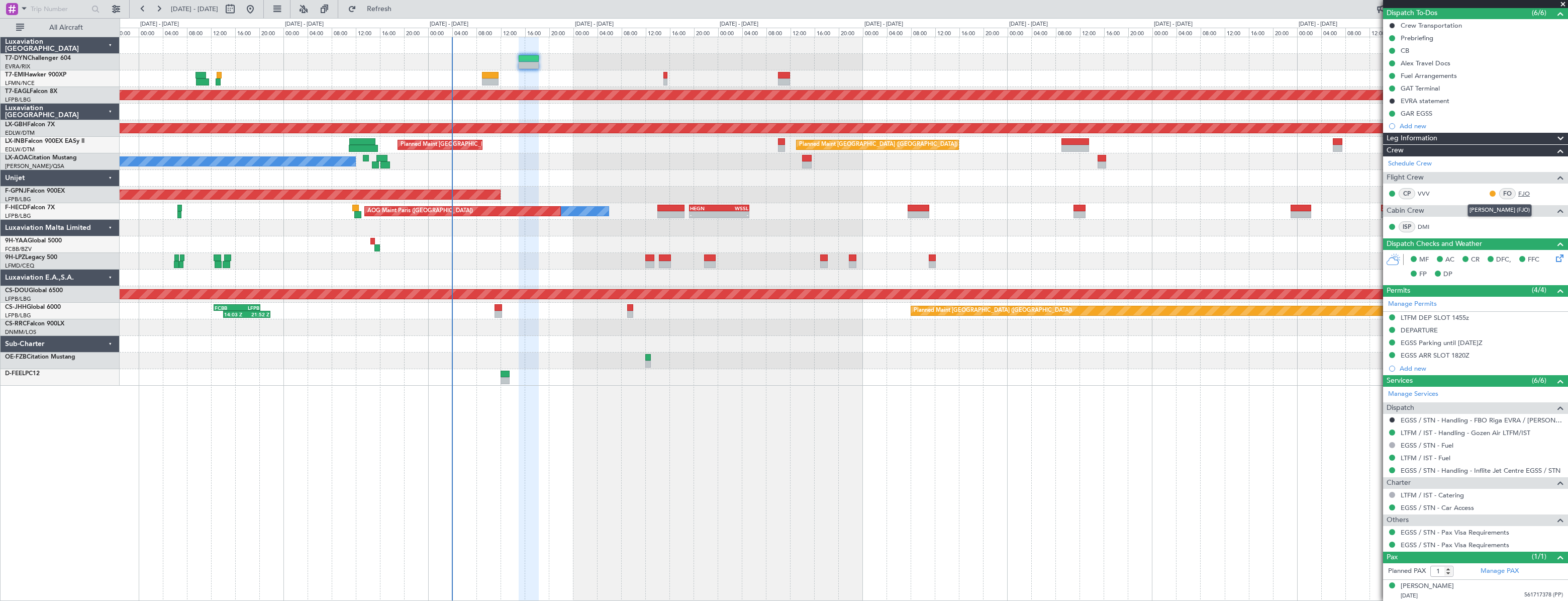
click at [1518, 194] on link "FJO" at bounding box center [1529, 193] width 23 height 9
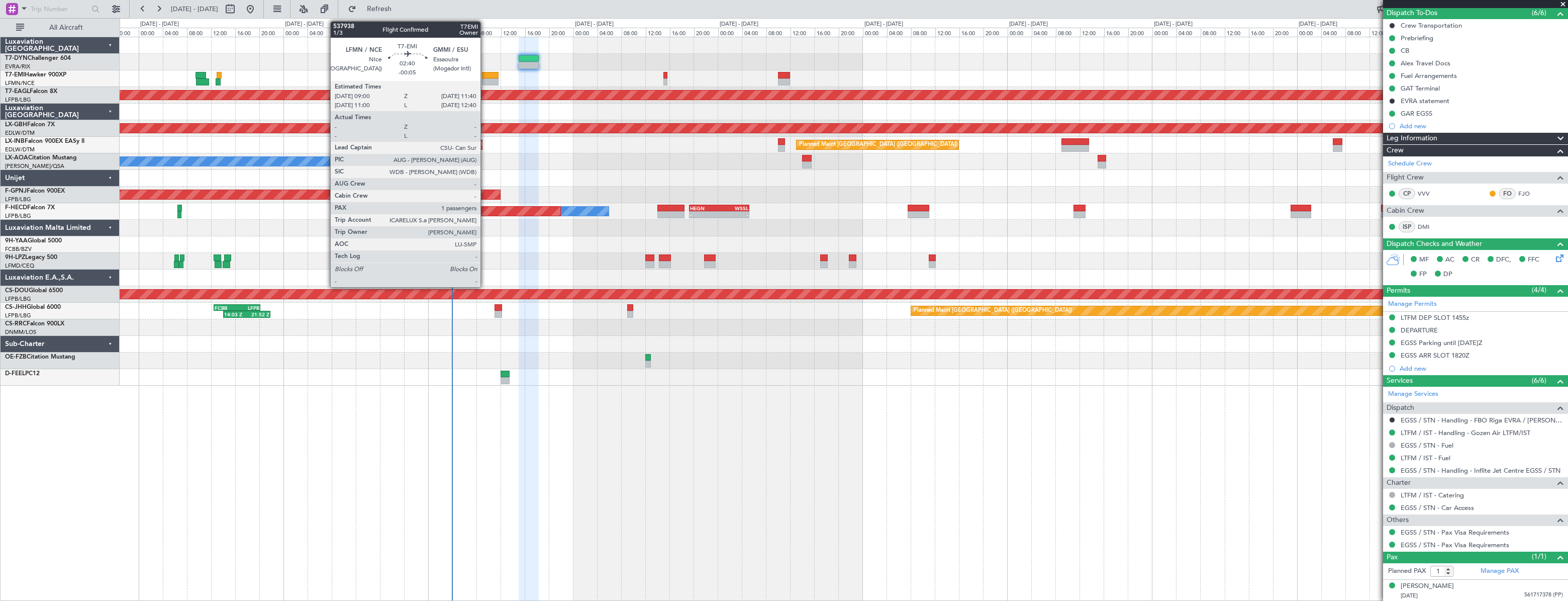
click at [485, 76] on div at bounding box center [490, 76] width 17 height 7
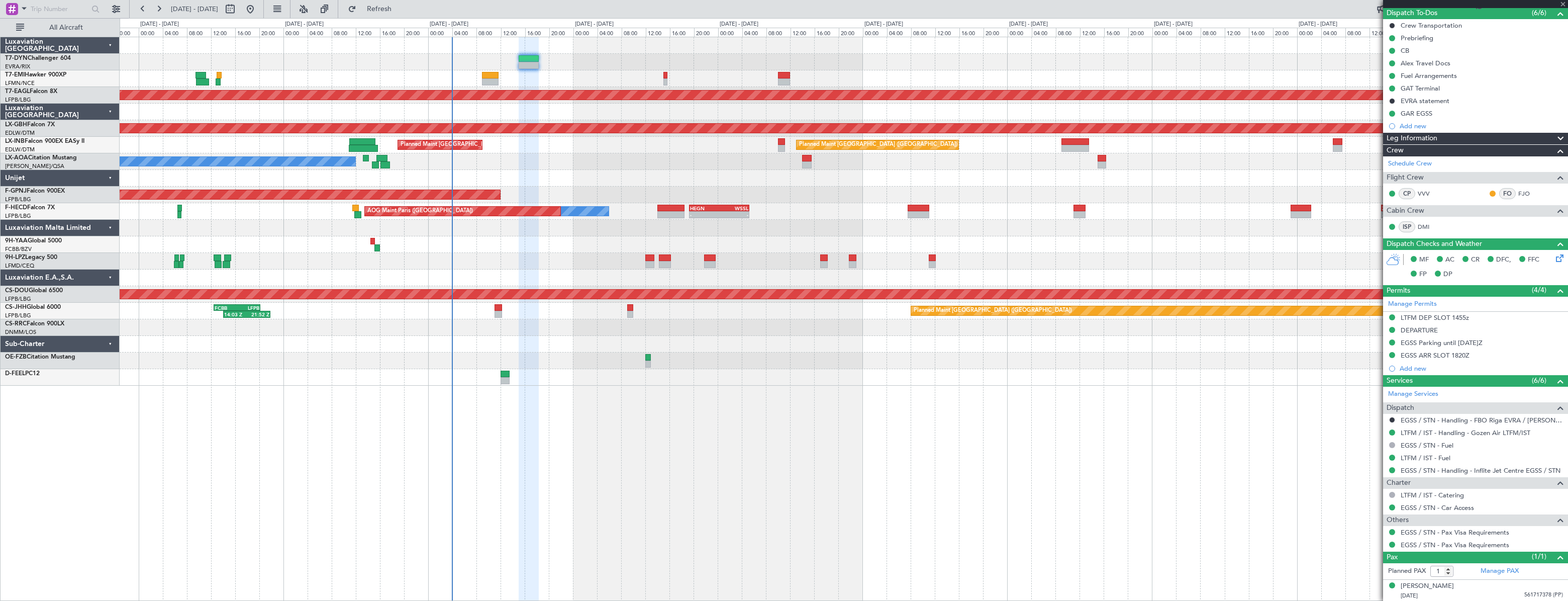
type input "-00:05"
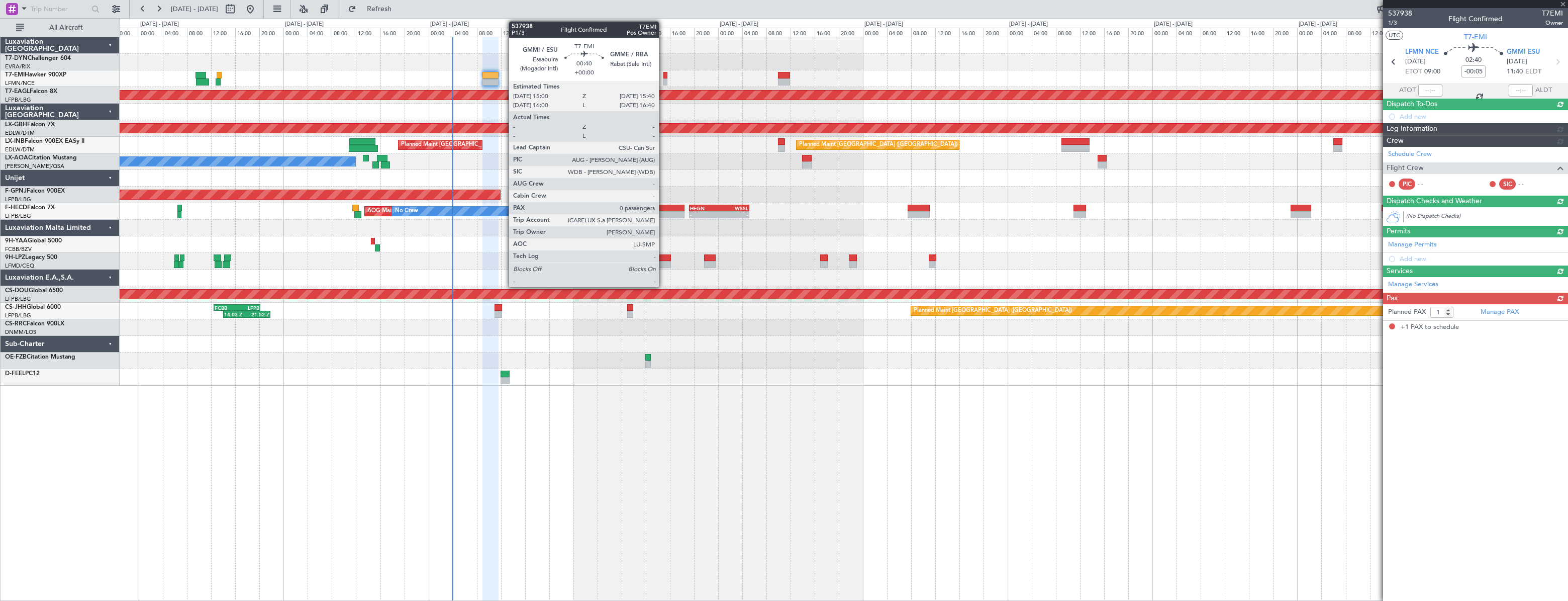
scroll to position [0, 0]
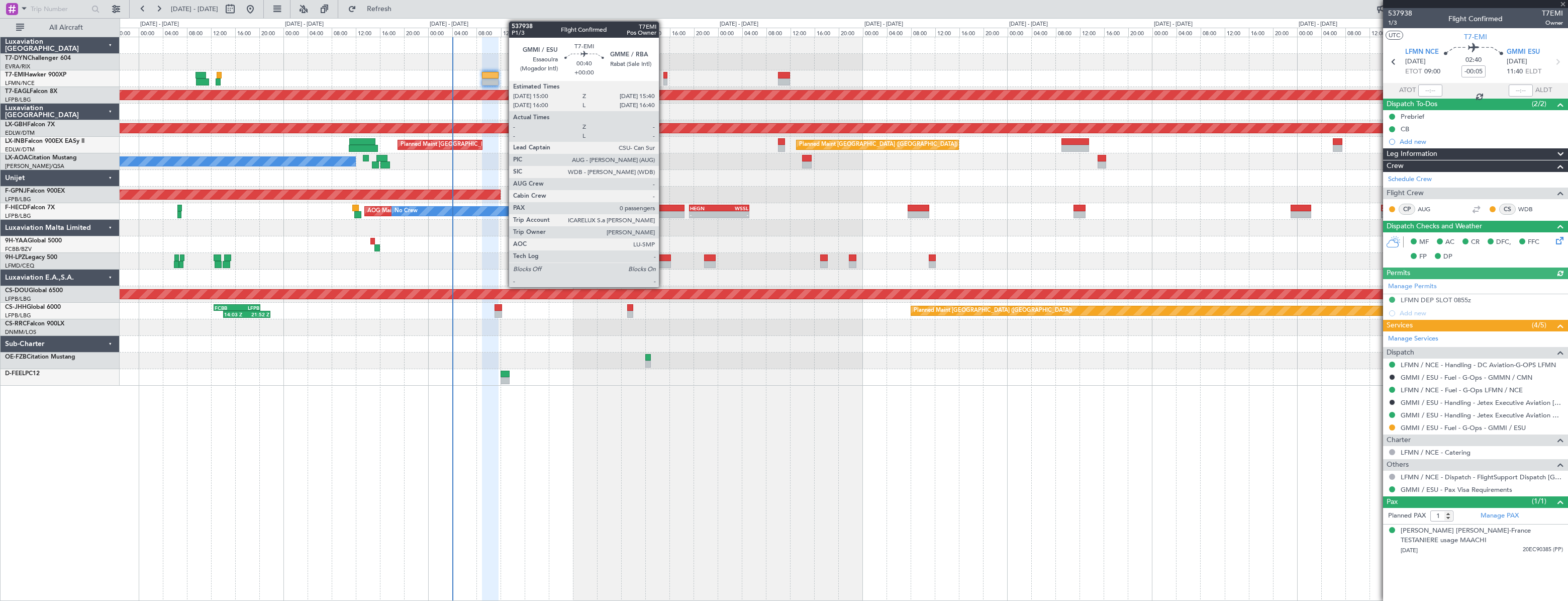
click at [663, 77] on div at bounding box center [666, 76] width 4 height 7
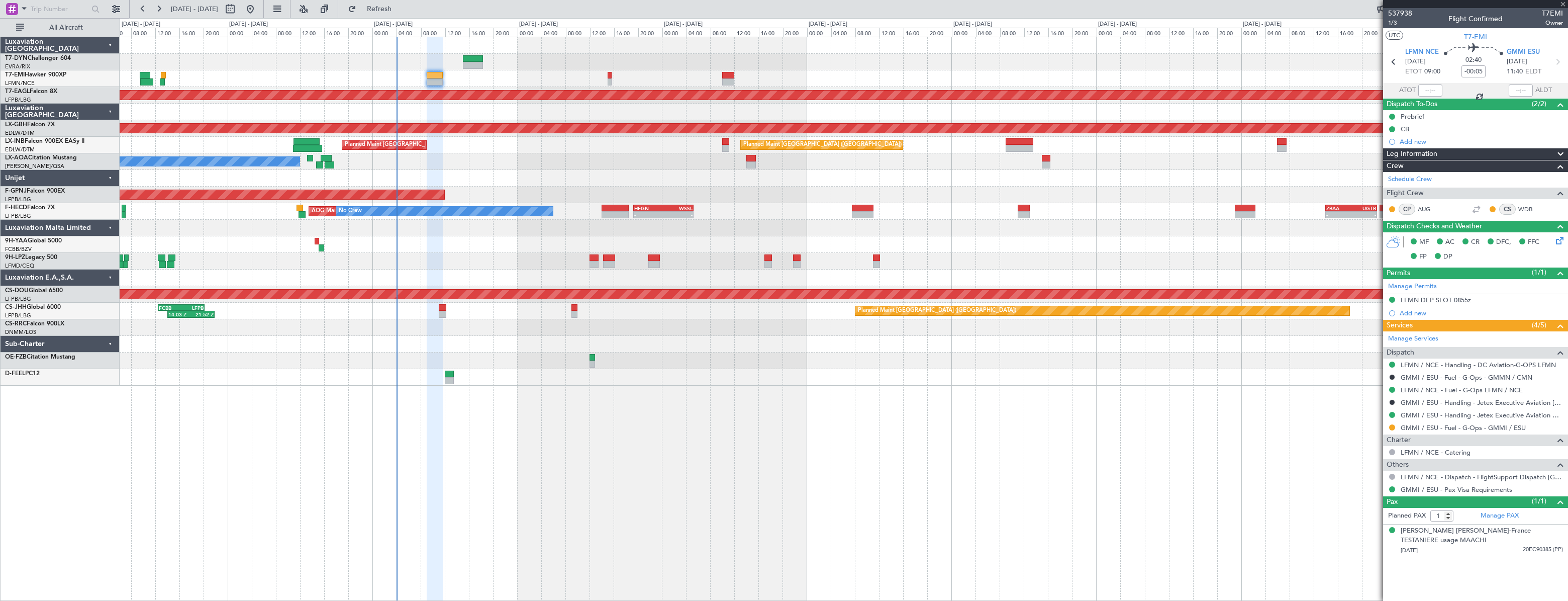
click at [542, 106] on div at bounding box center [843, 112] width 1447 height 17
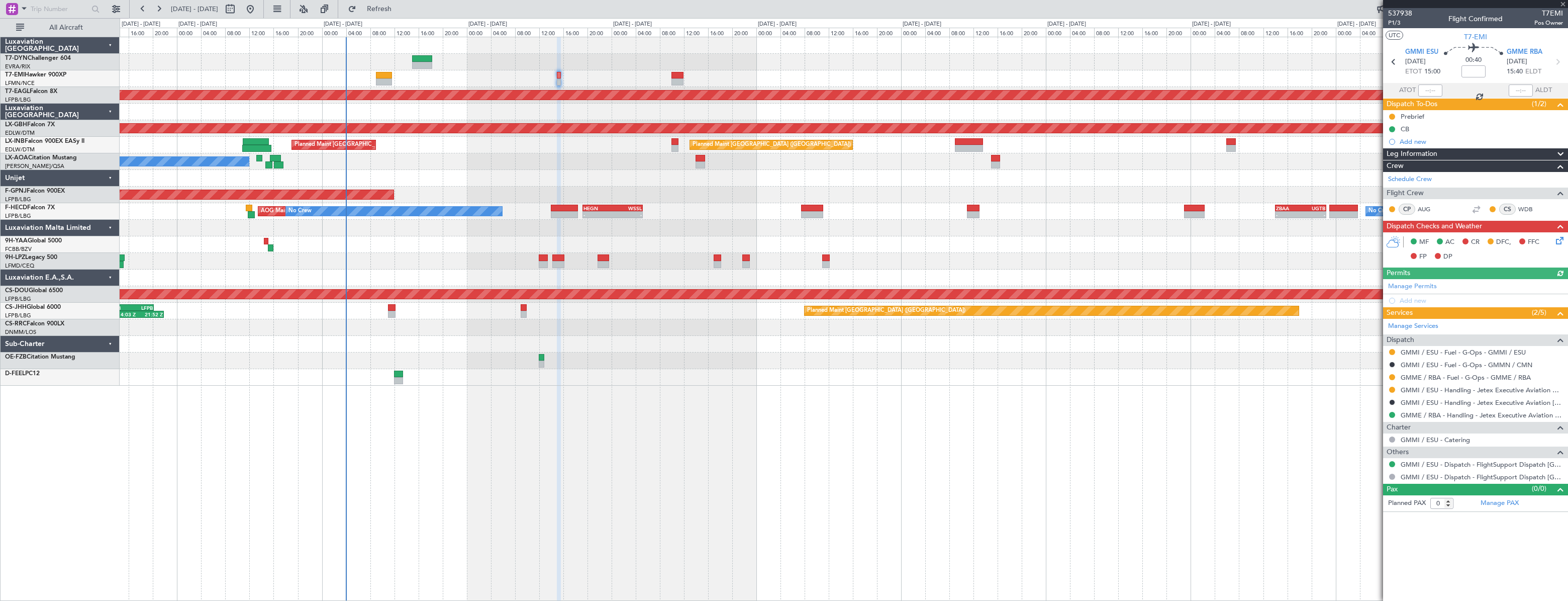
click at [558, 141] on div "Planned Maint [GEOGRAPHIC_DATA] Planned Maint [GEOGRAPHIC_DATA] ([GEOGRAPHIC_DA…" at bounding box center [843, 144] width 1448 height 17
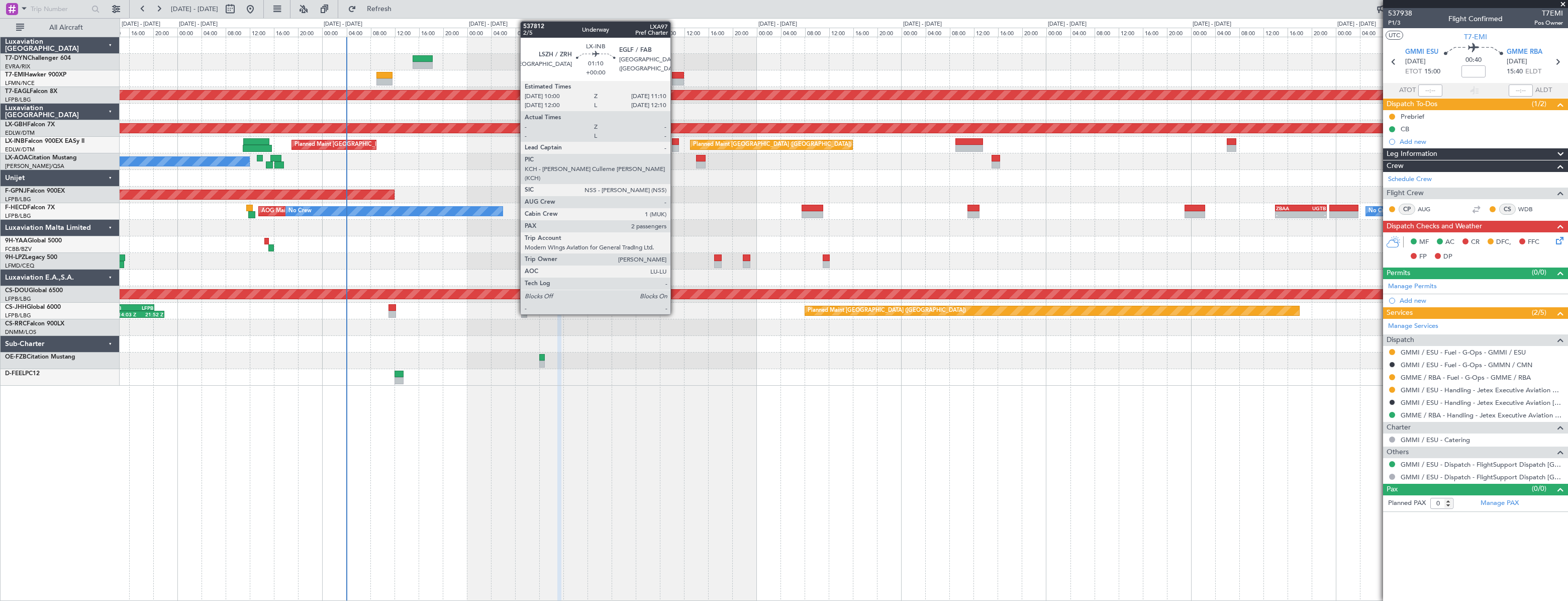
click at [675, 139] on div at bounding box center [676, 142] width 7 height 7
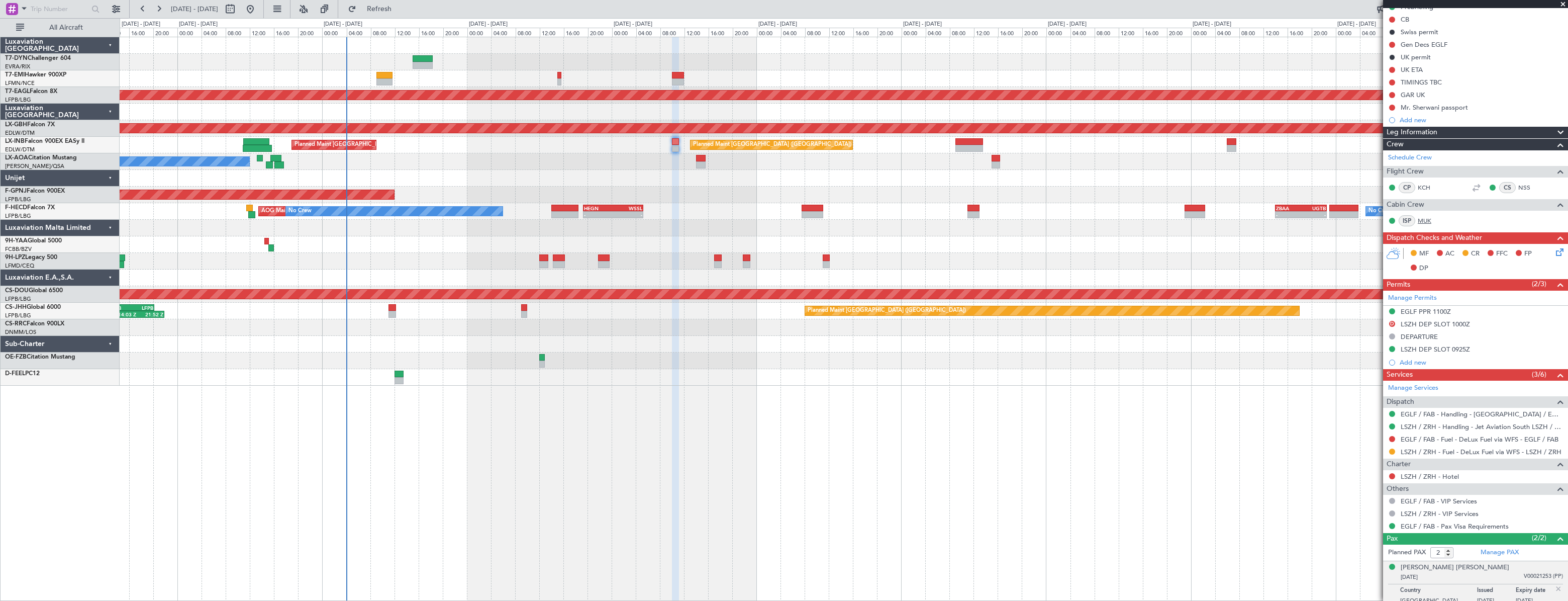
scroll to position [151, 0]
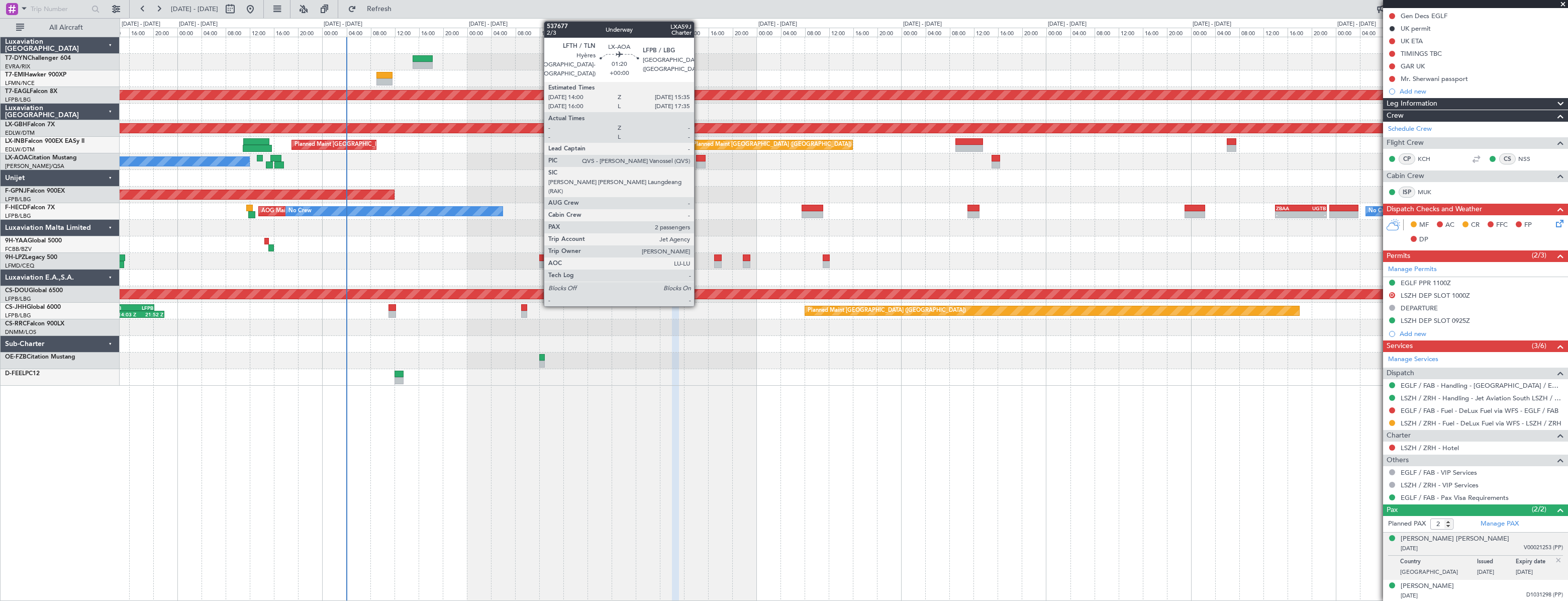
click at [700, 160] on div at bounding box center [701, 158] width 10 height 7
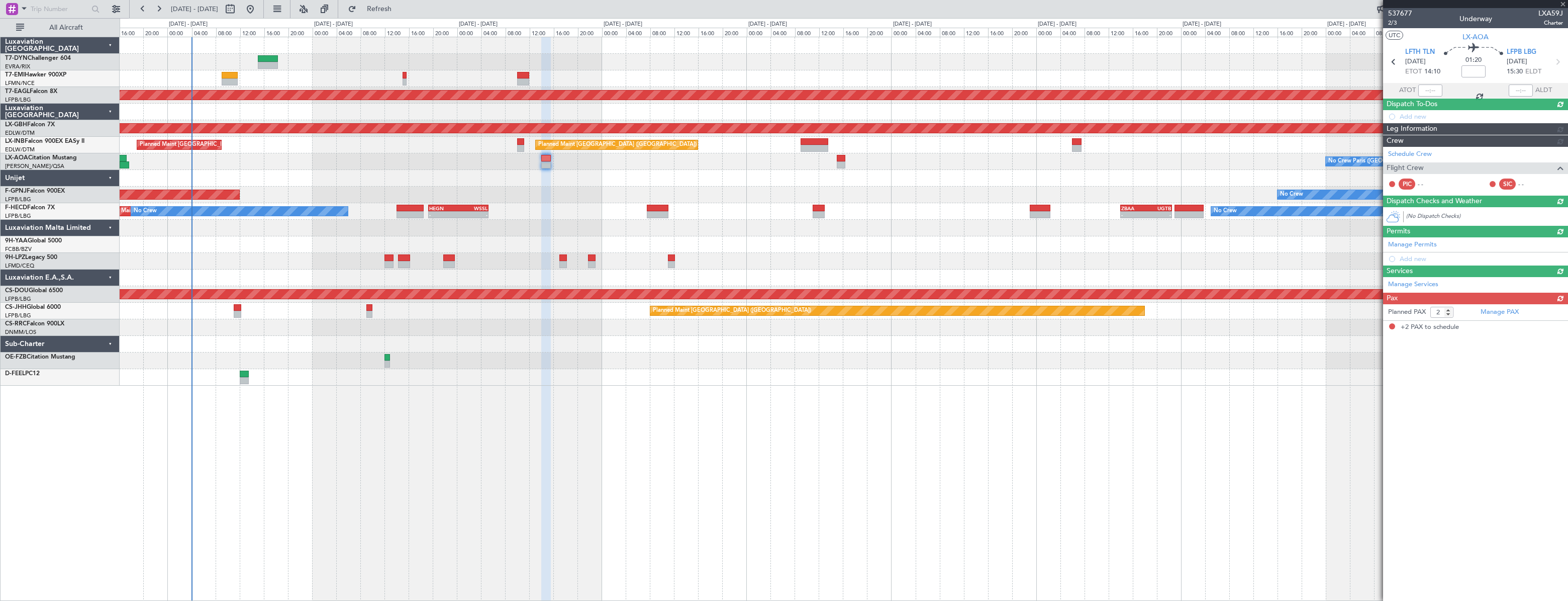
scroll to position [0, 0]
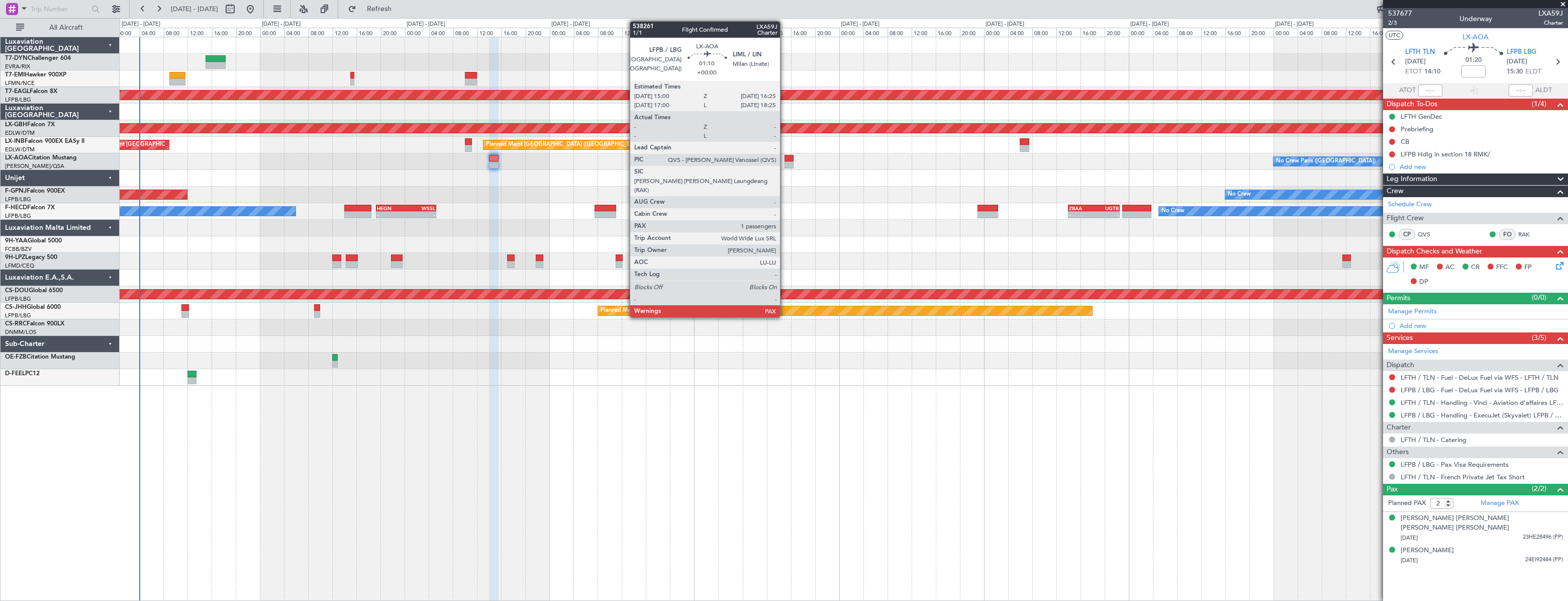
click at [789, 159] on div at bounding box center [789, 158] width 9 height 7
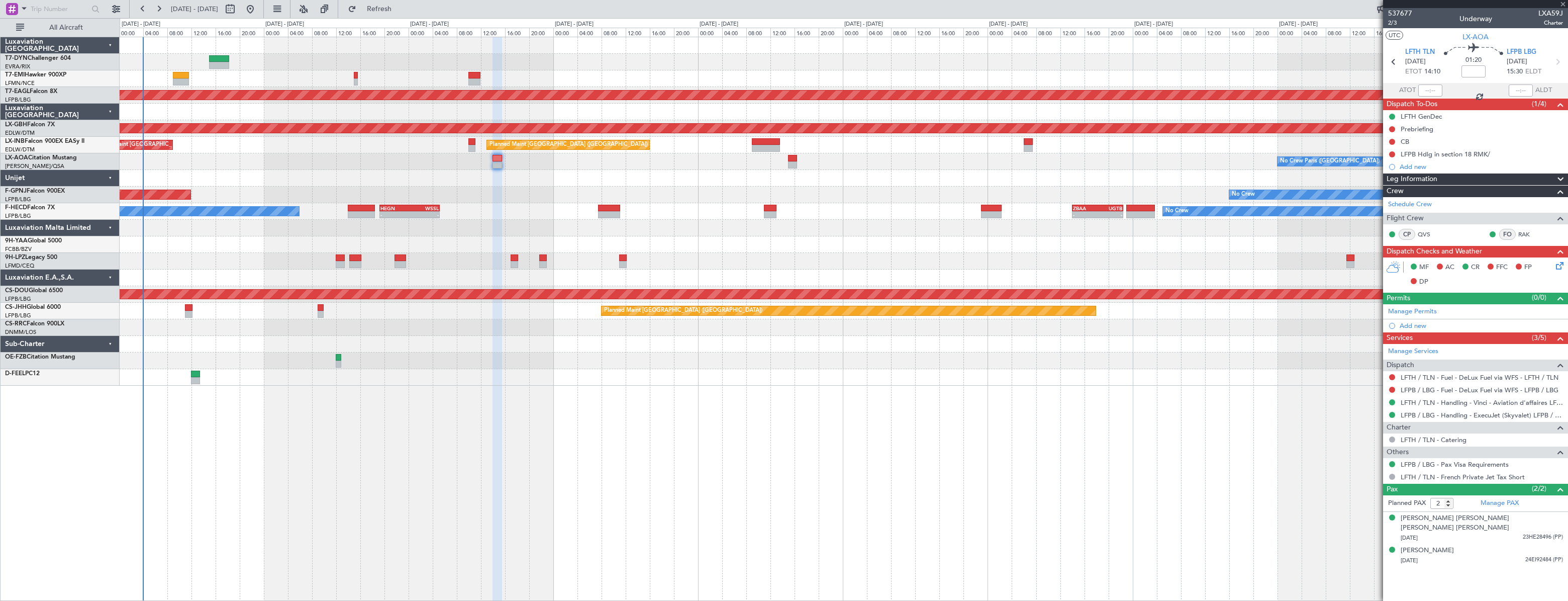
click at [788, 158] on div at bounding box center [792, 158] width 9 height 7
type input "1"
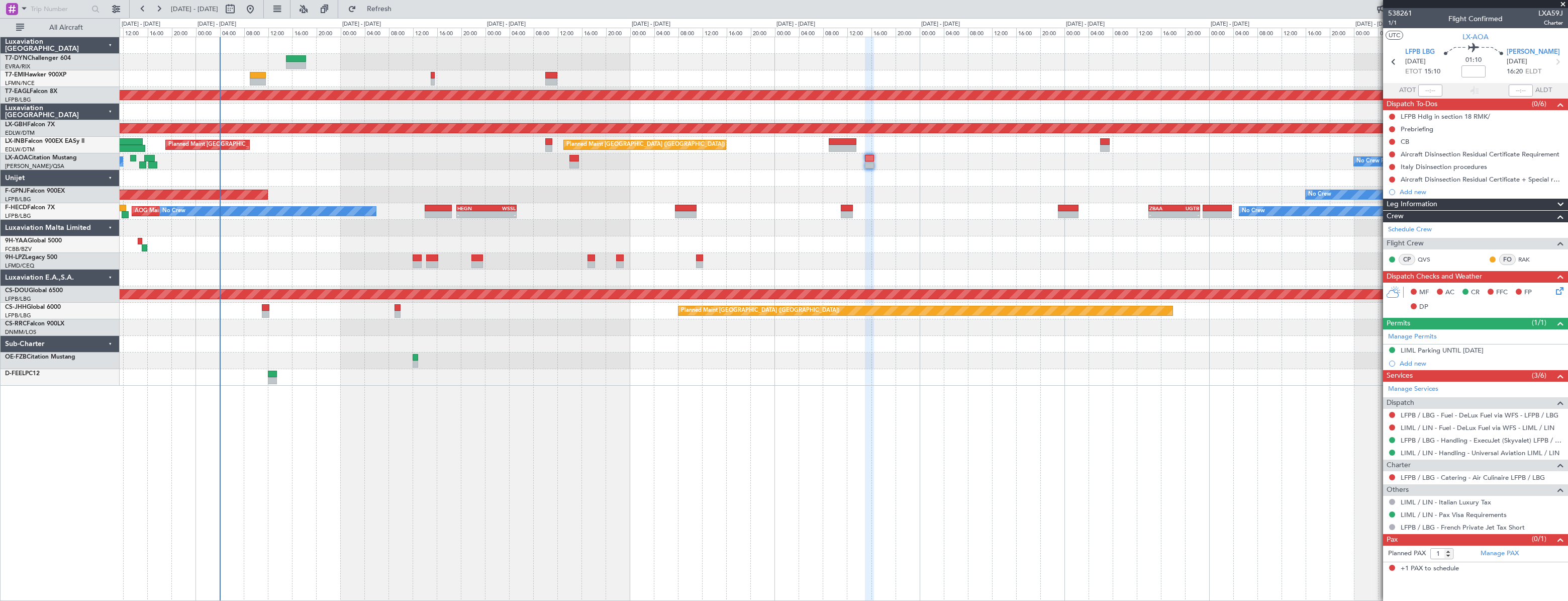
click at [925, 201] on div "Planned Maint [GEOGRAPHIC_DATA] ([GEOGRAPHIC_DATA]) No Crew No Crew" at bounding box center [843, 195] width 1447 height 17
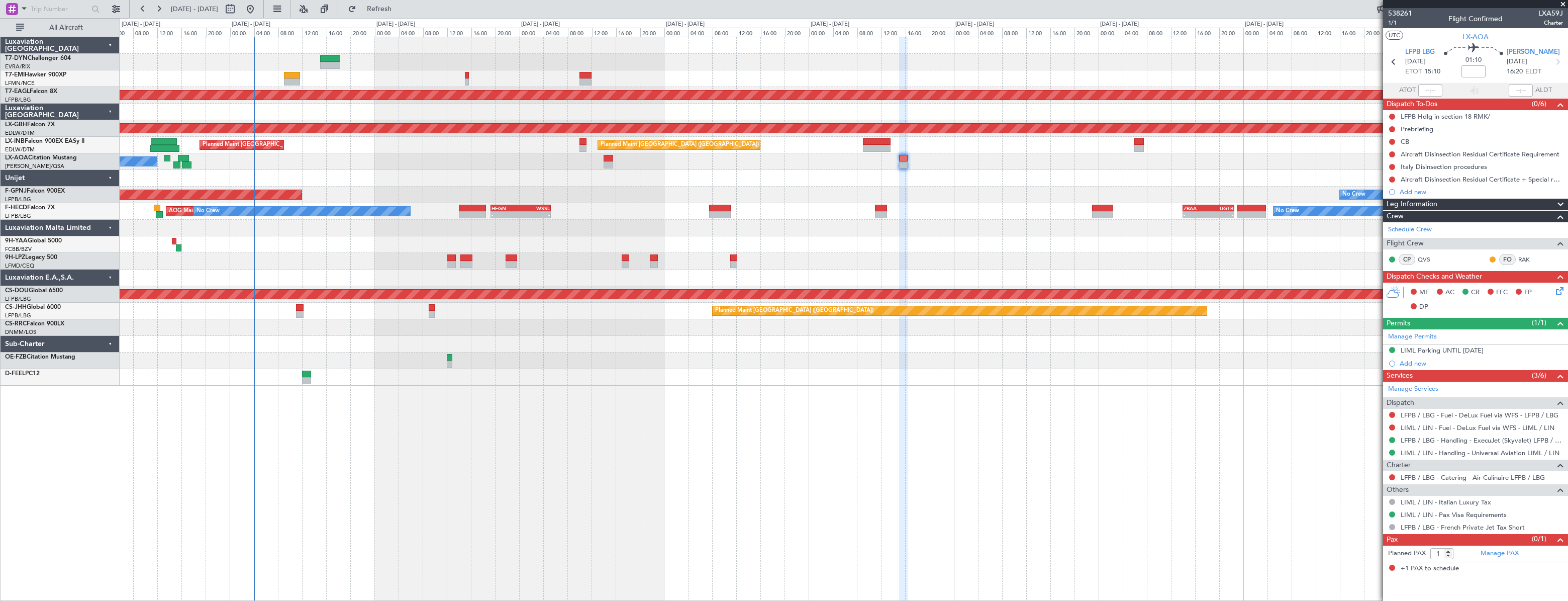
click at [525, 144] on div "Planned Maint [GEOGRAPHIC_DATA] Planned Maint [GEOGRAPHIC_DATA] ([GEOGRAPHIC_DA…" at bounding box center [843, 144] width 1447 height 17
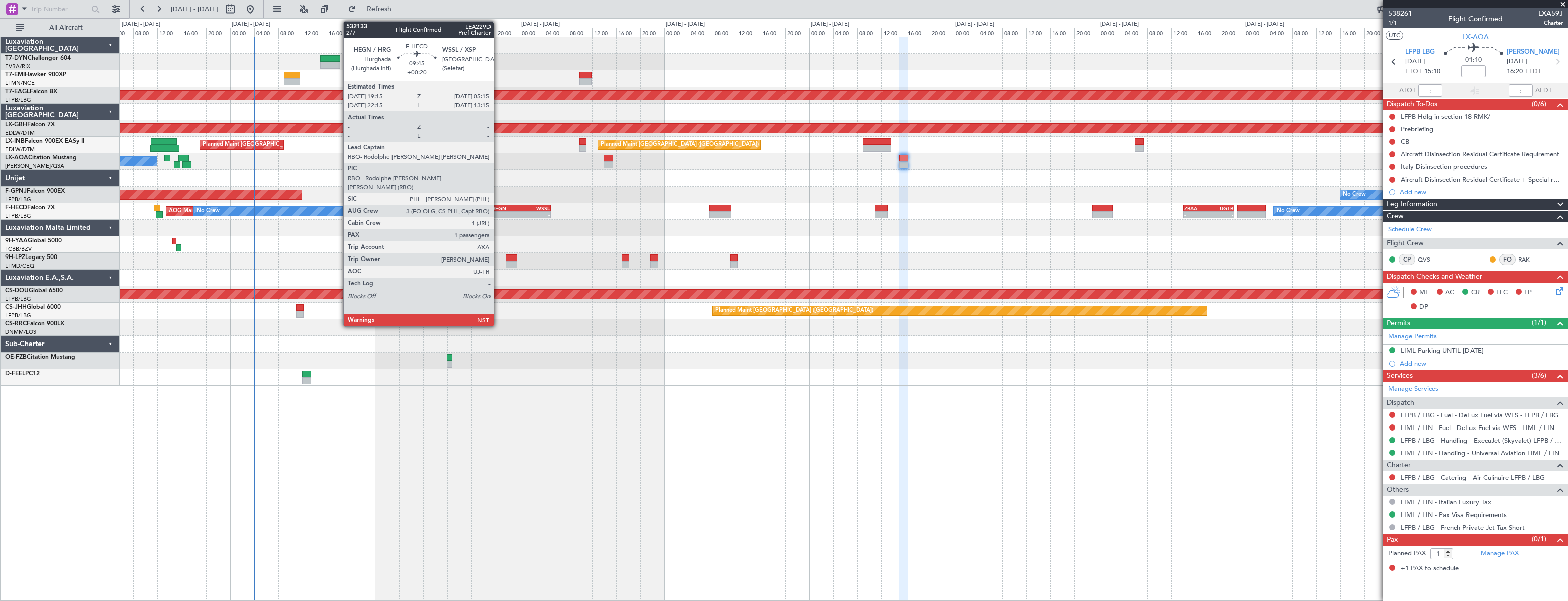
click at [498, 208] on div "HEGN" at bounding box center [506, 208] width 29 height 6
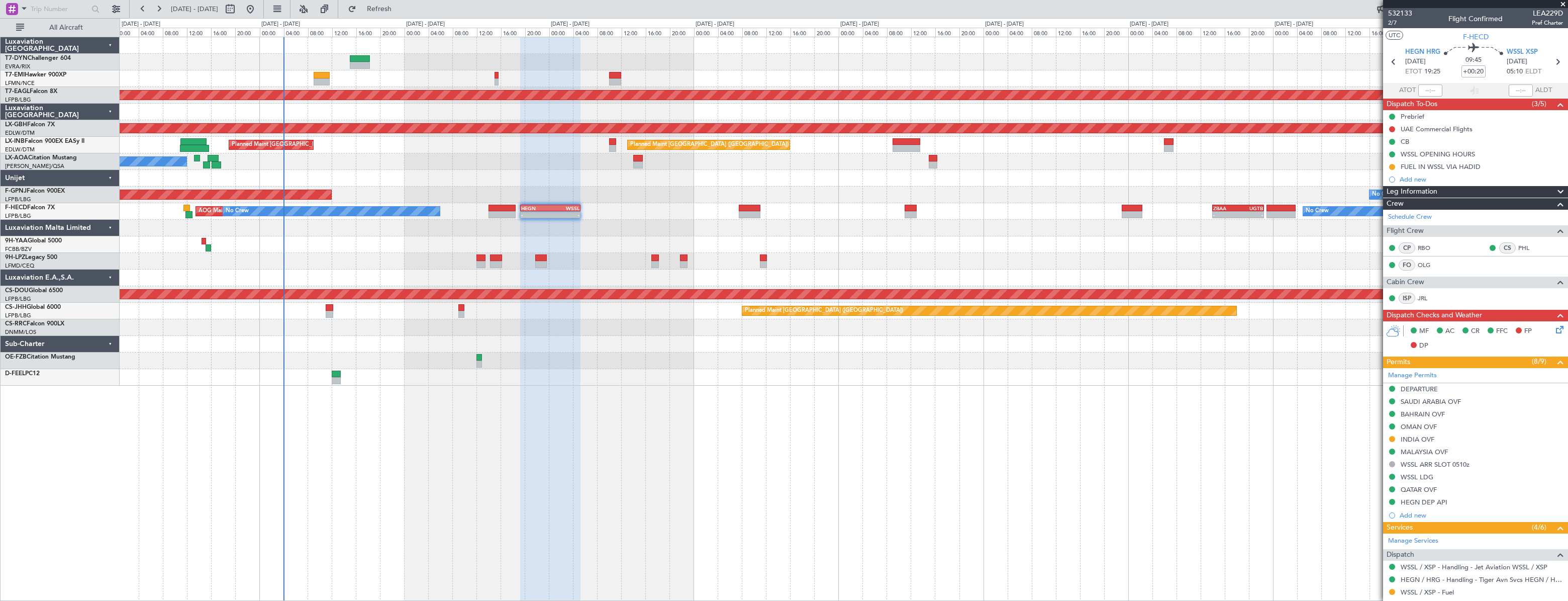
click at [421, 227] on div at bounding box center [843, 228] width 1447 height 17
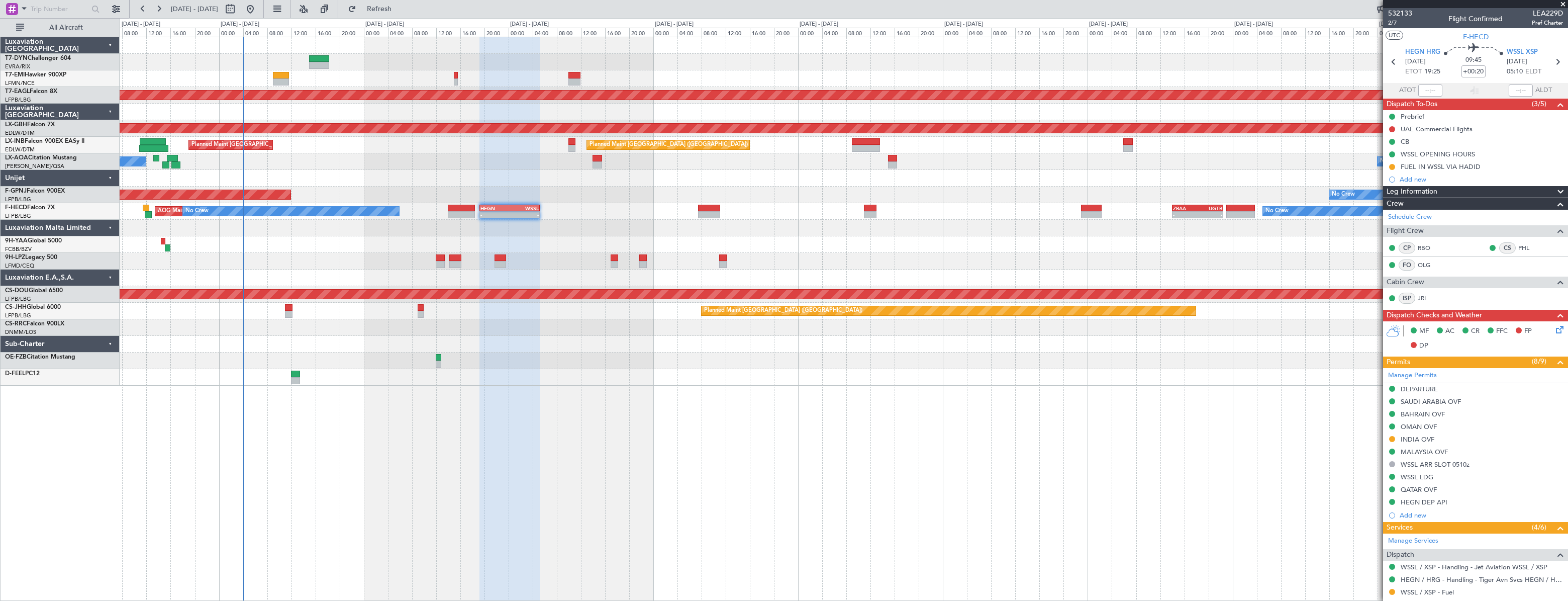
click at [547, 244] on div at bounding box center [843, 244] width 1448 height 17
click at [350, 244] on div at bounding box center [843, 244] width 1448 height 17
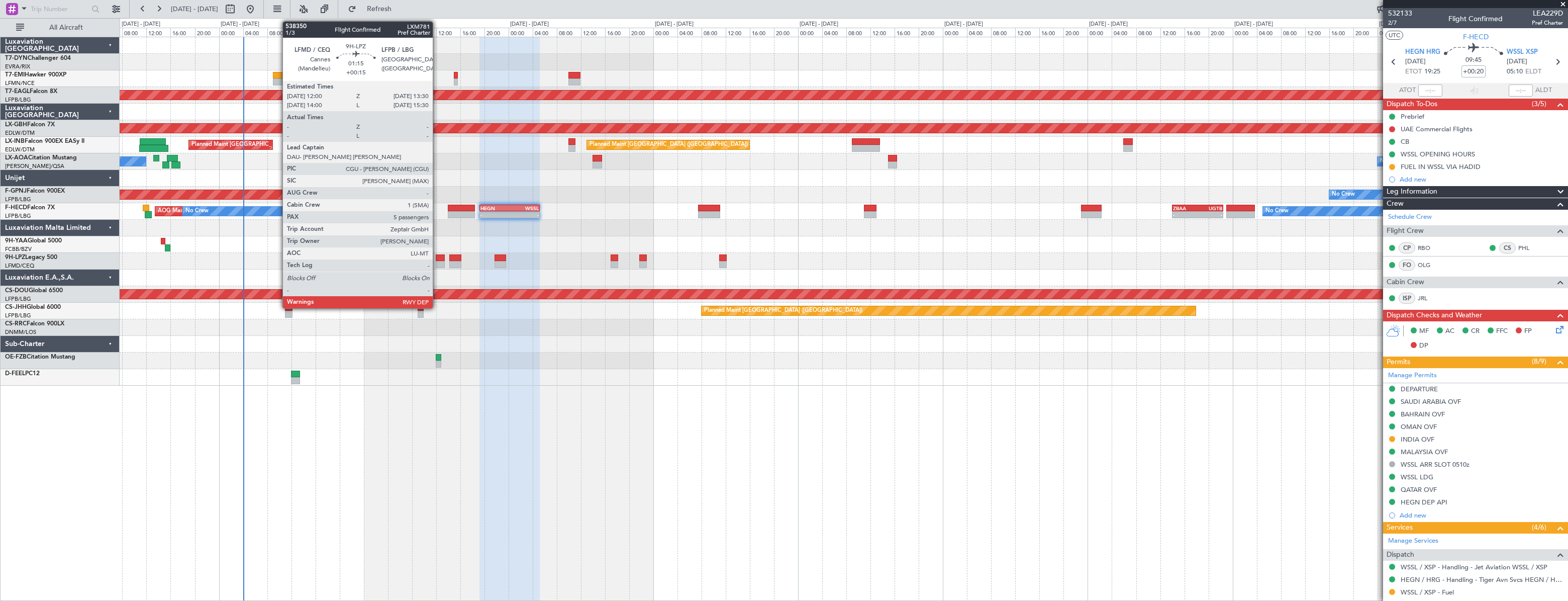
click at [437, 260] on div at bounding box center [440, 258] width 9 height 7
type input "+00:15"
type input "5"
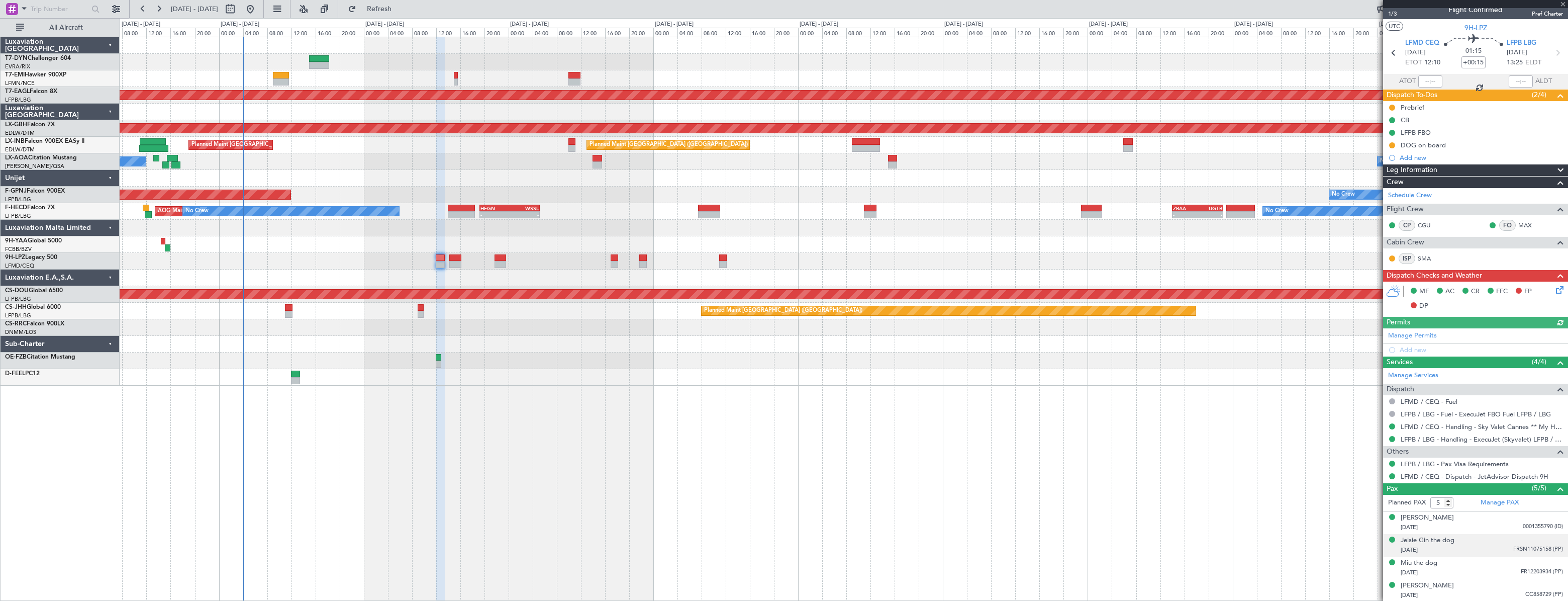
scroll to position [31, 0]
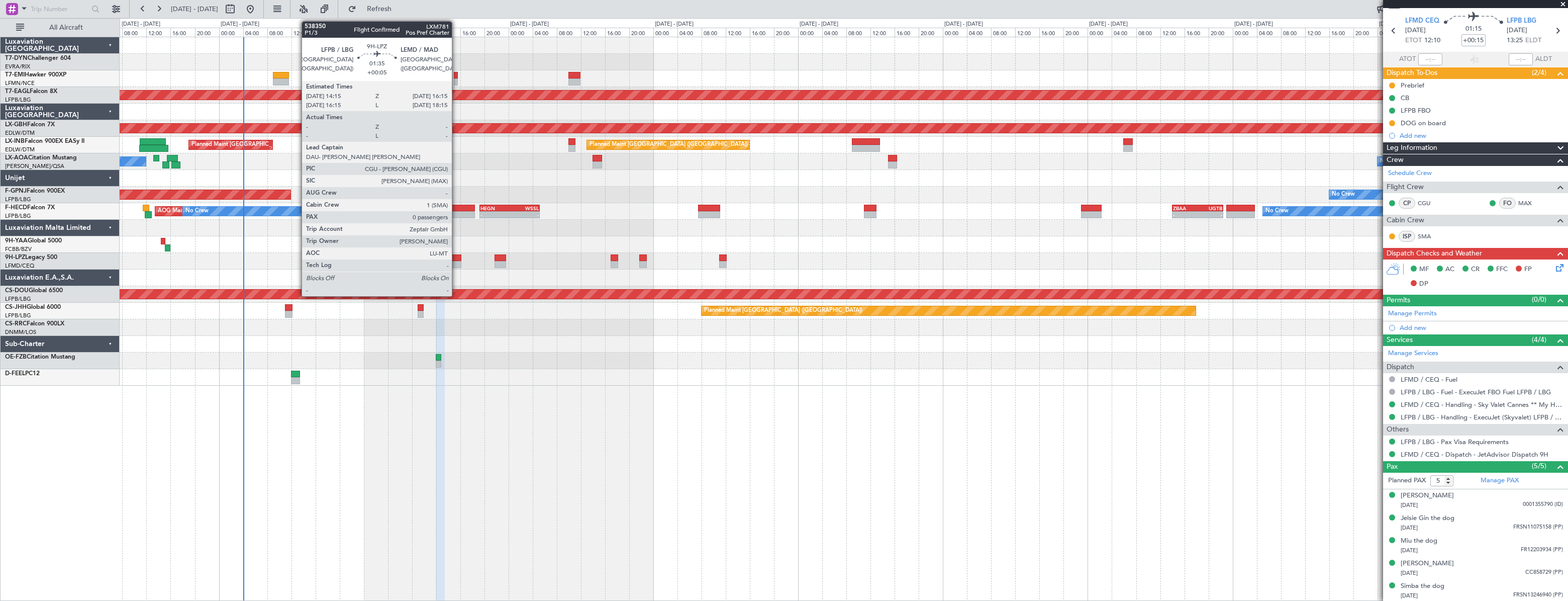
click at [456, 260] on div at bounding box center [455, 258] width 12 height 7
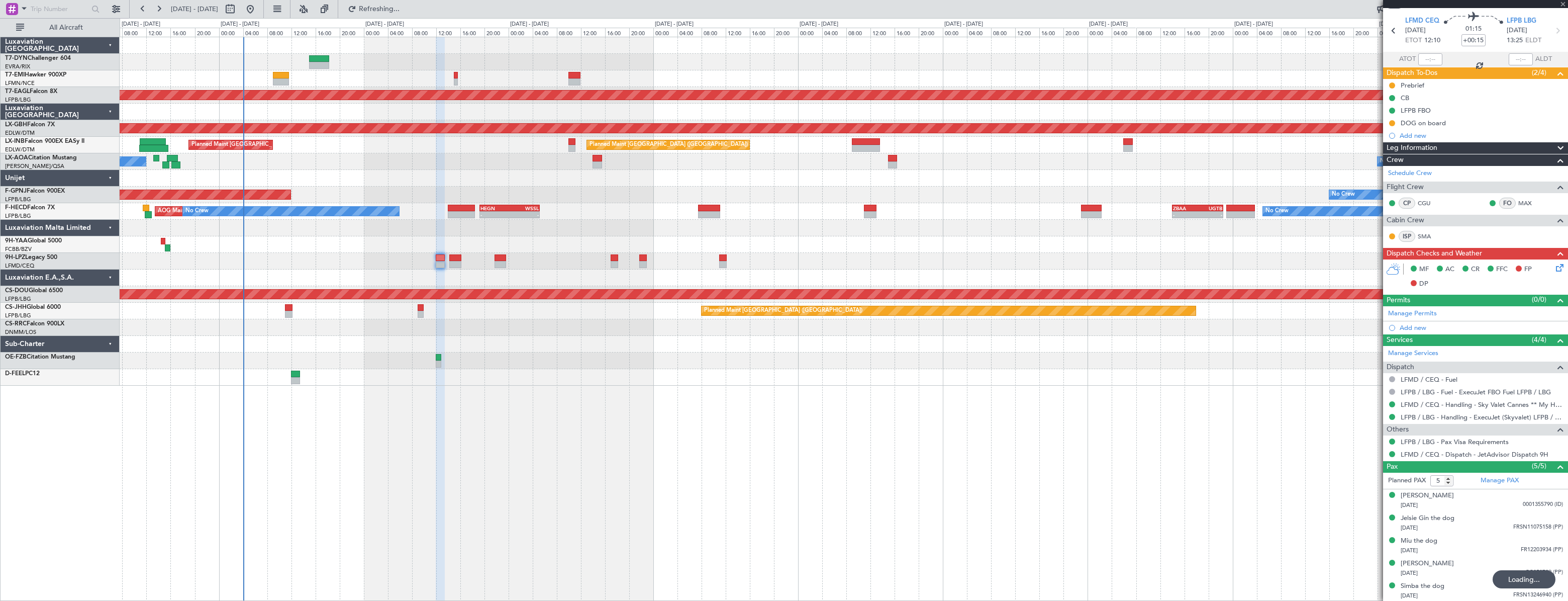
type input "+00:05"
type input "0"
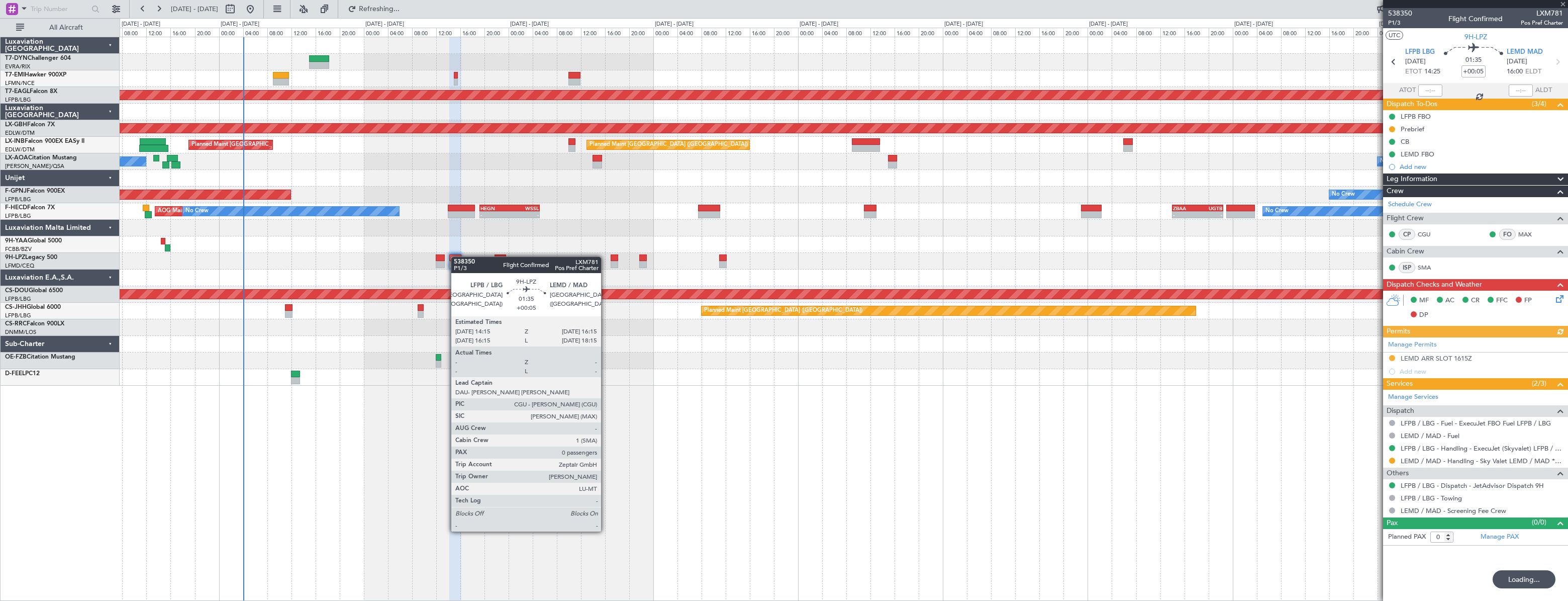
scroll to position [0, 0]
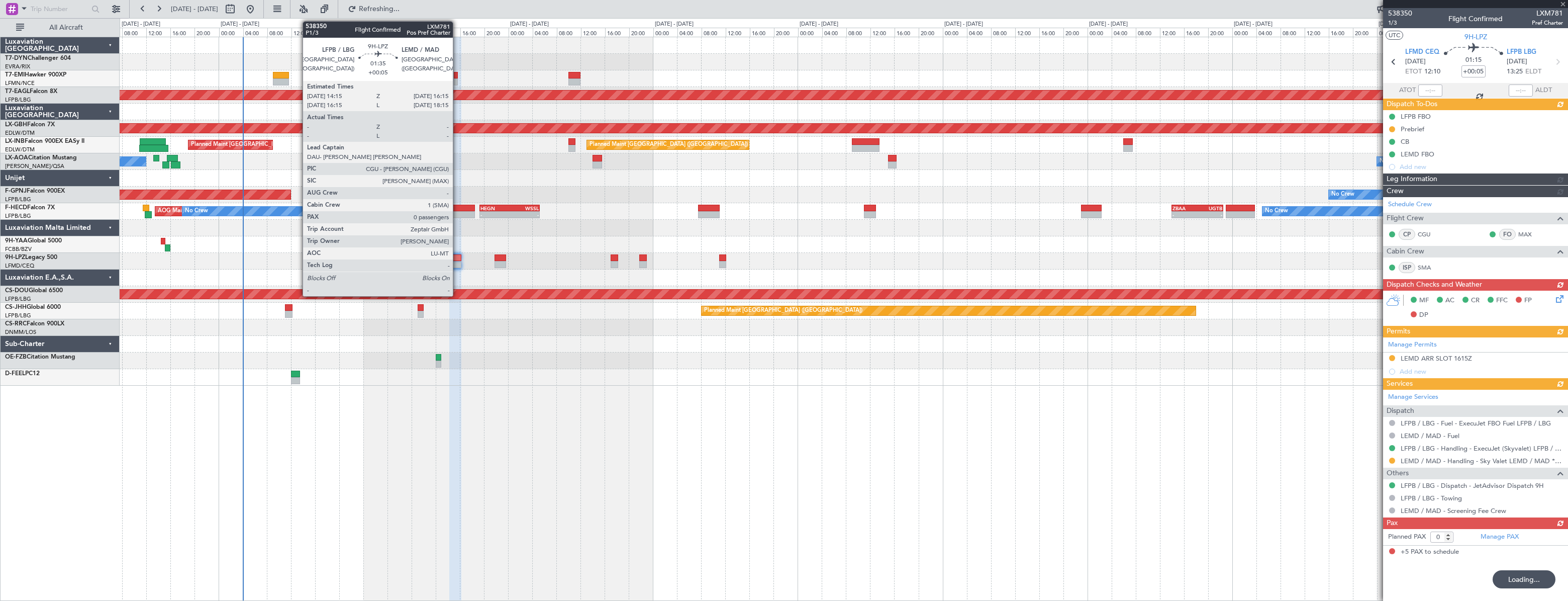
type input "+00:15"
type input "5"
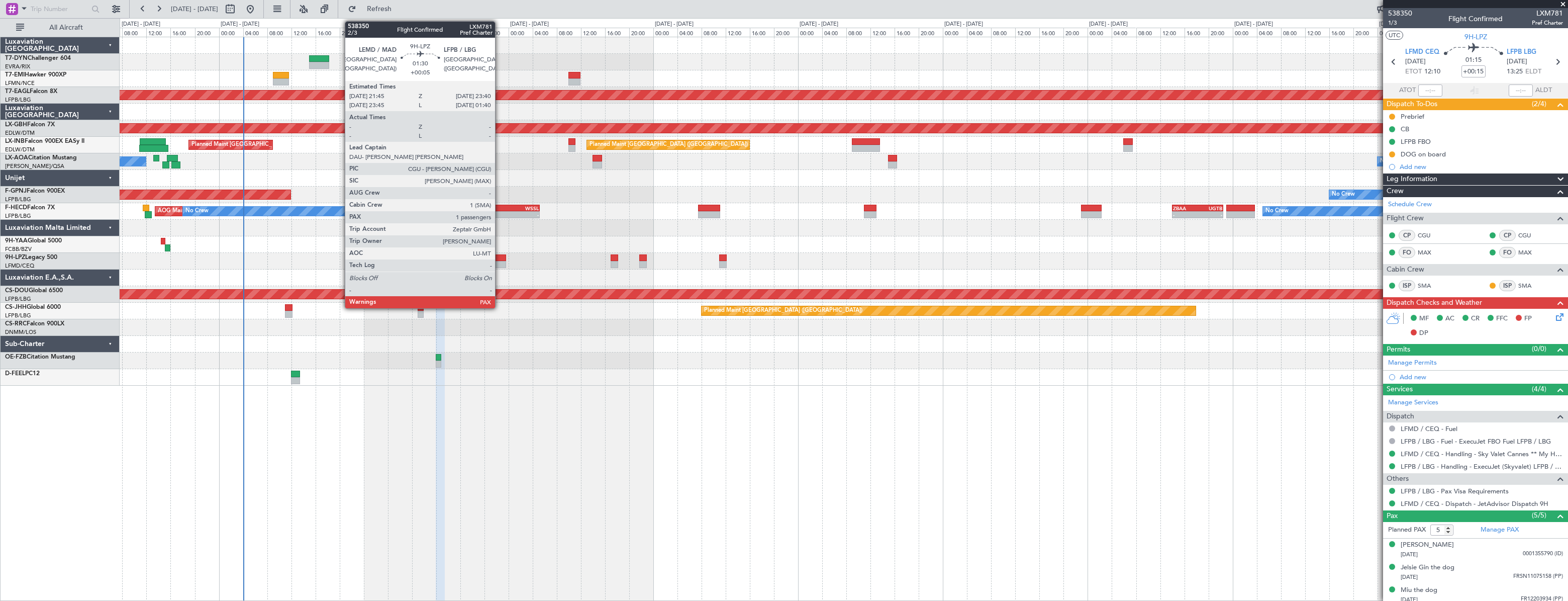
click at [499, 263] on div at bounding box center [500, 265] width 12 height 7
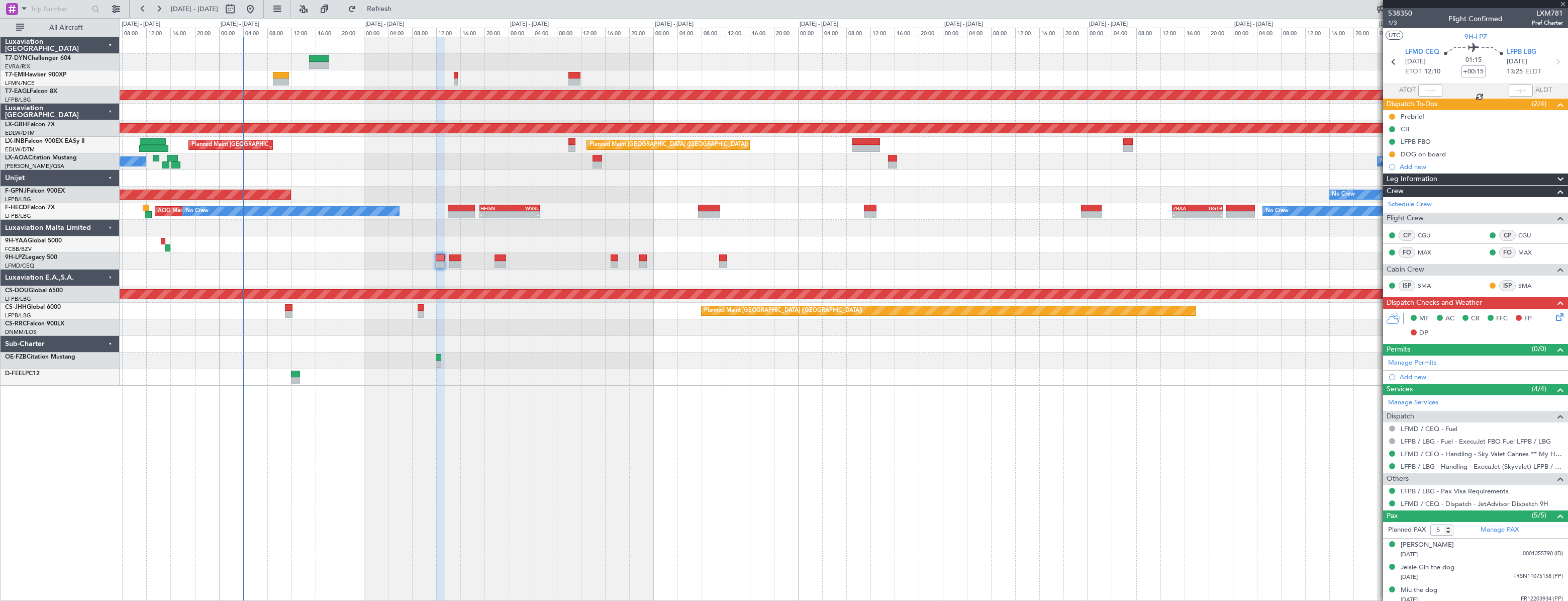
type input "+00:05"
type input "1"
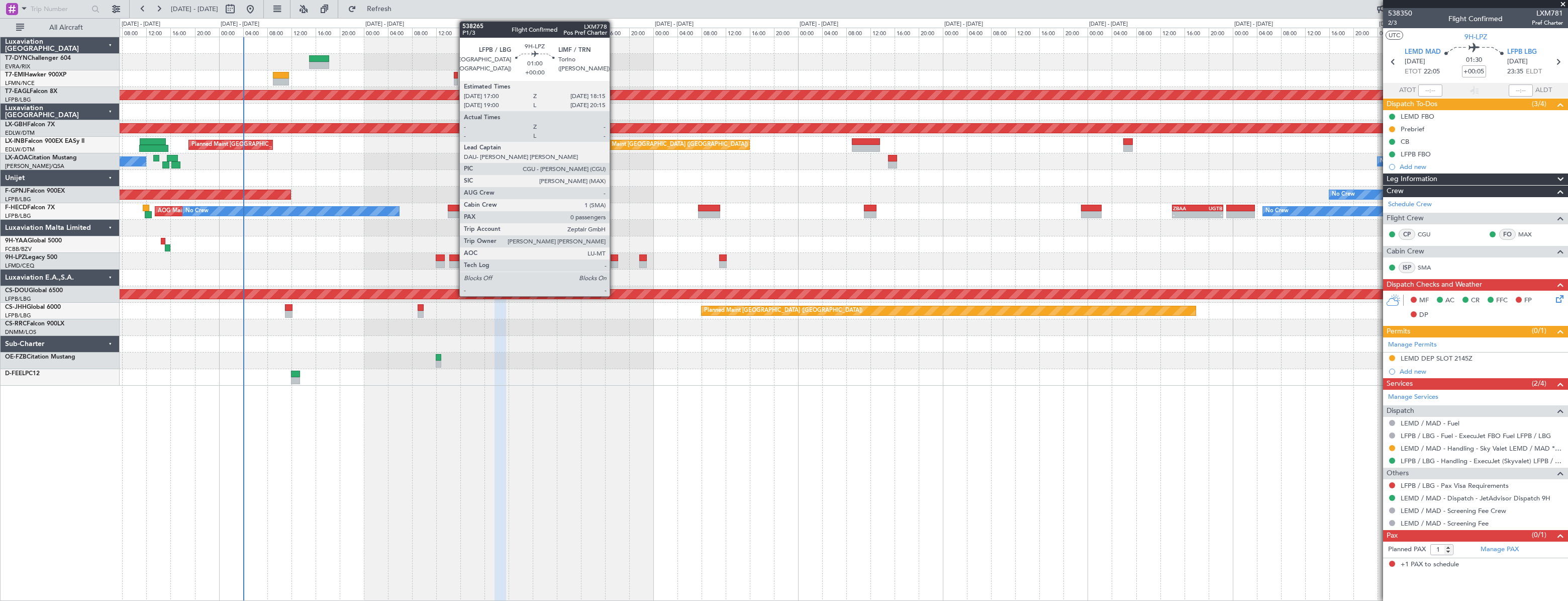
click at [614, 257] on div at bounding box center [615, 258] width 8 height 7
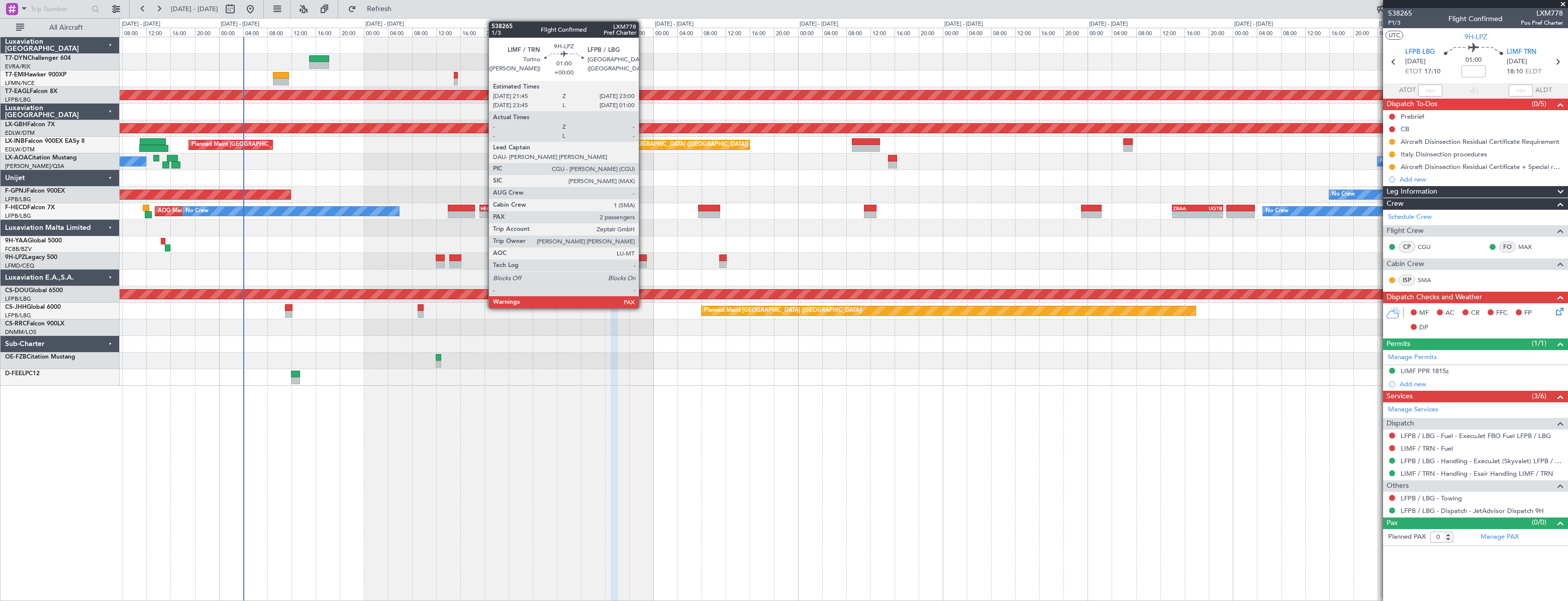
click at [643, 258] on div at bounding box center [643, 258] width 8 height 7
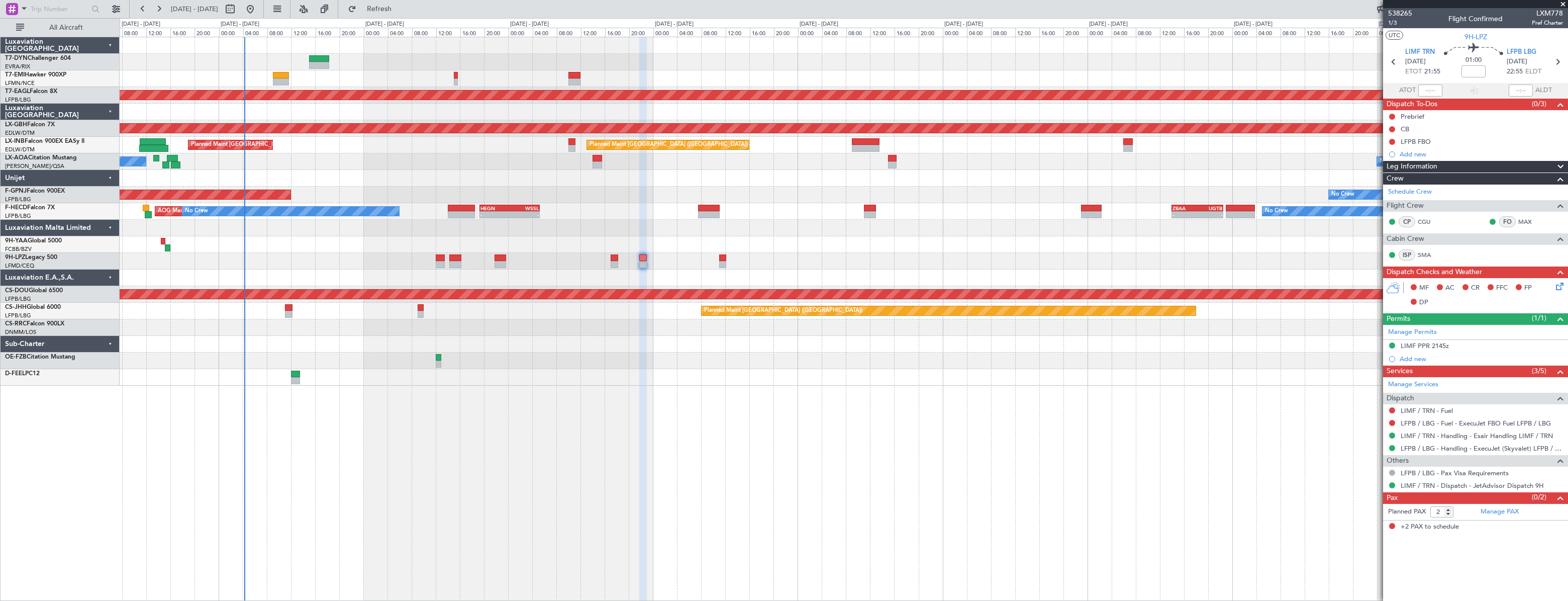
click at [636, 265] on div at bounding box center [843, 261] width 1447 height 17
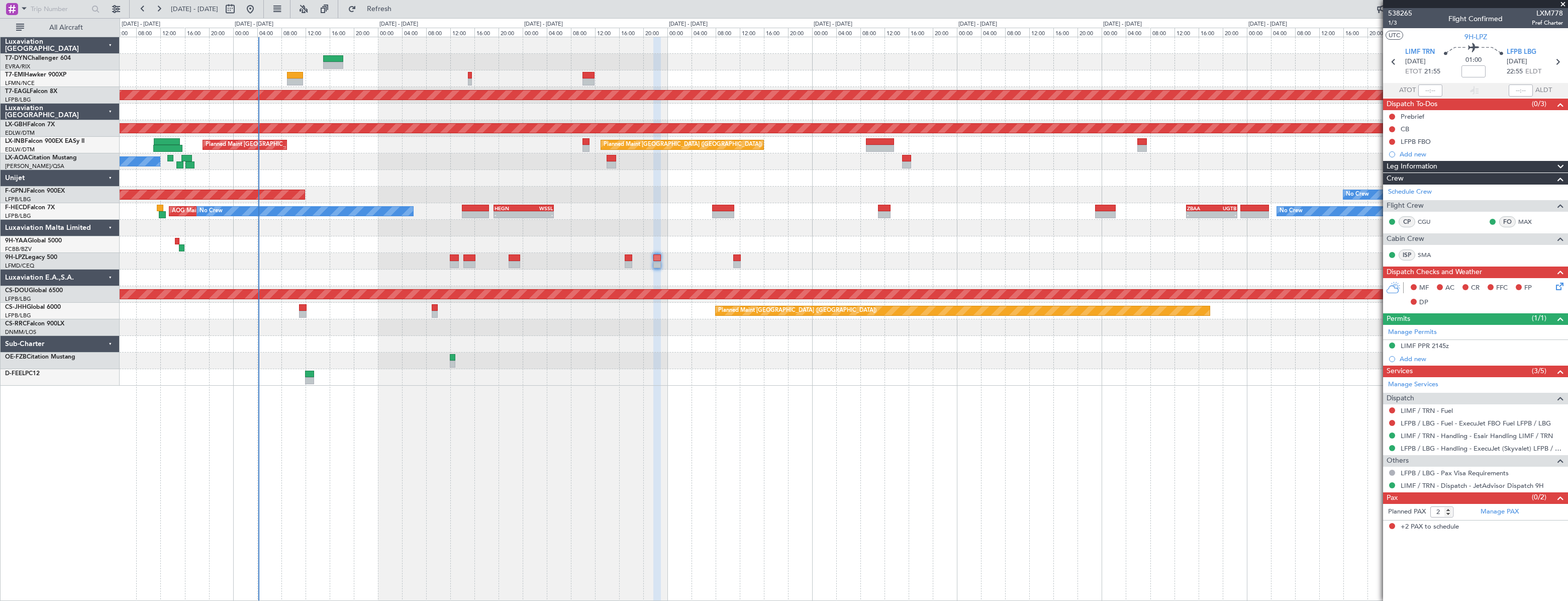
click at [834, 148] on div "Planned Maint [GEOGRAPHIC_DATA] Planned Maint [GEOGRAPHIC_DATA] ([GEOGRAPHIC_DA…" at bounding box center [843, 144] width 1448 height 17
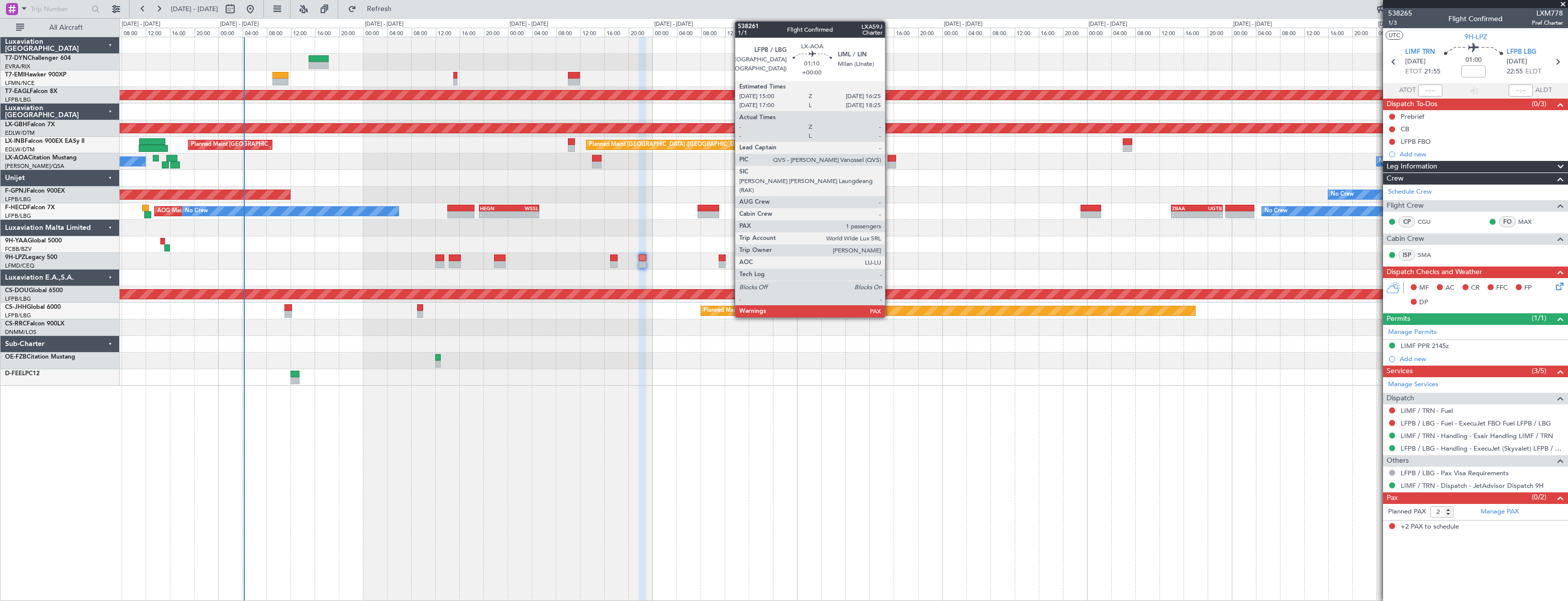
click at [889, 160] on div at bounding box center [892, 158] width 9 height 7
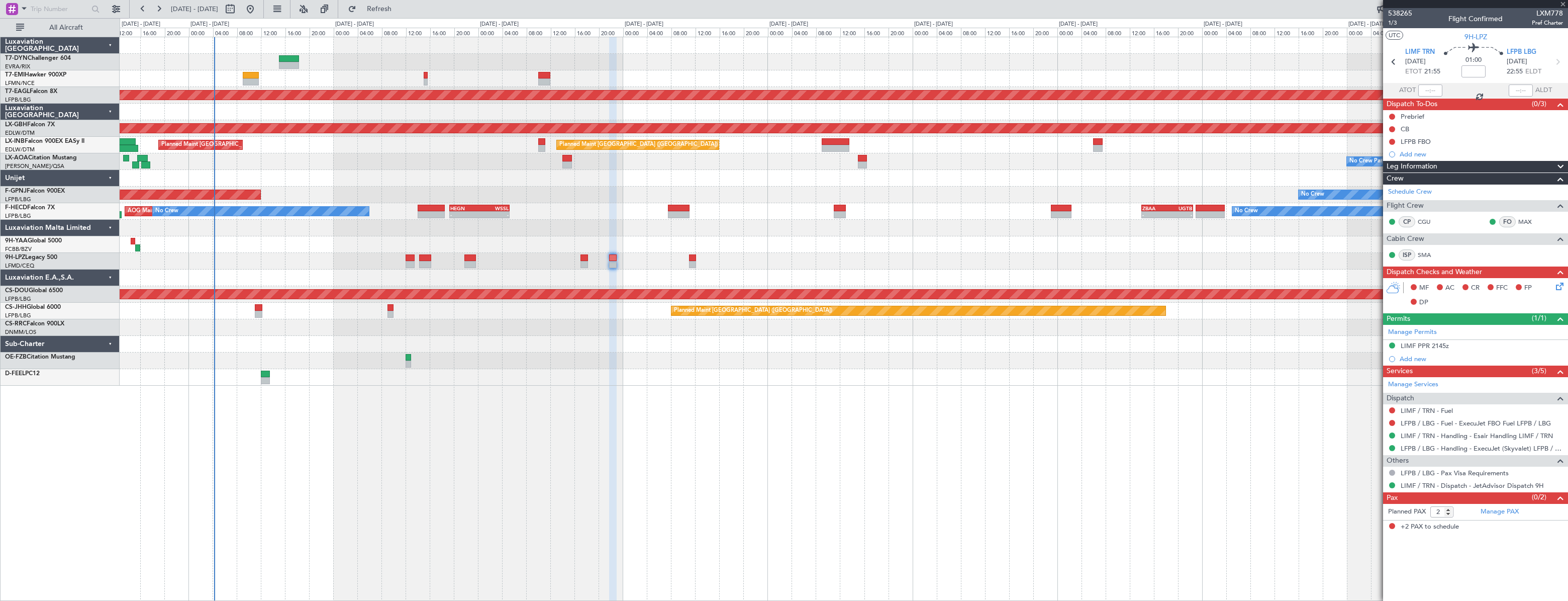
click at [822, 163] on div "No Crew Paris ([GEOGRAPHIC_DATA]) No Crew [GEOGRAPHIC_DATA] ([GEOGRAPHIC_DATA])" at bounding box center [843, 161] width 1447 height 17
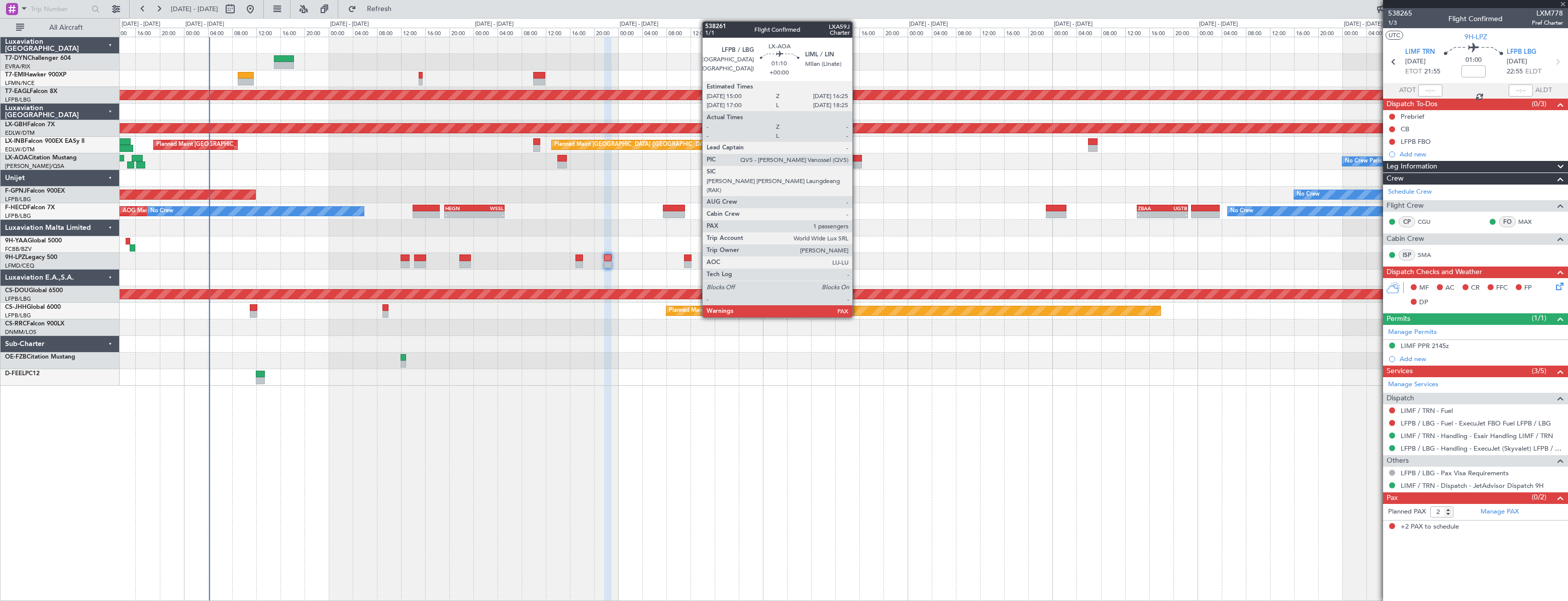
type input "1"
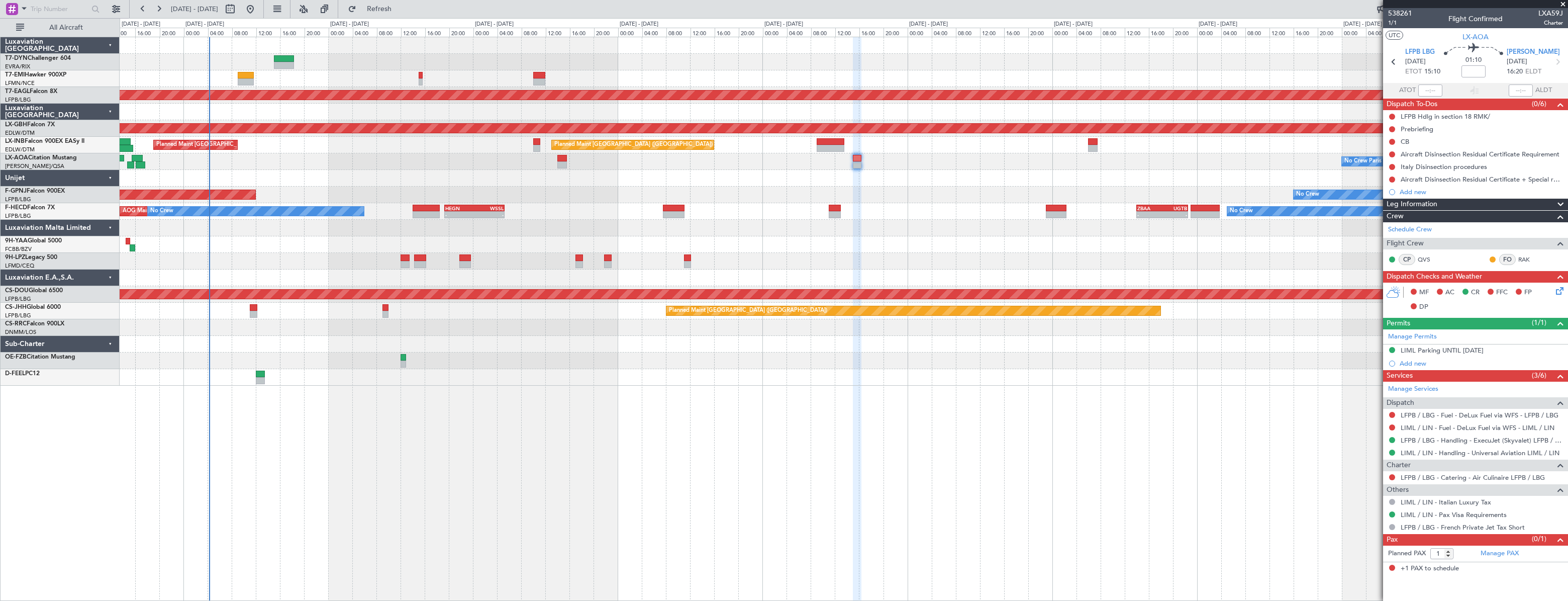
click at [622, 259] on div at bounding box center [843, 261] width 1447 height 17
